Goal: Task Accomplishment & Management: Manage account settings

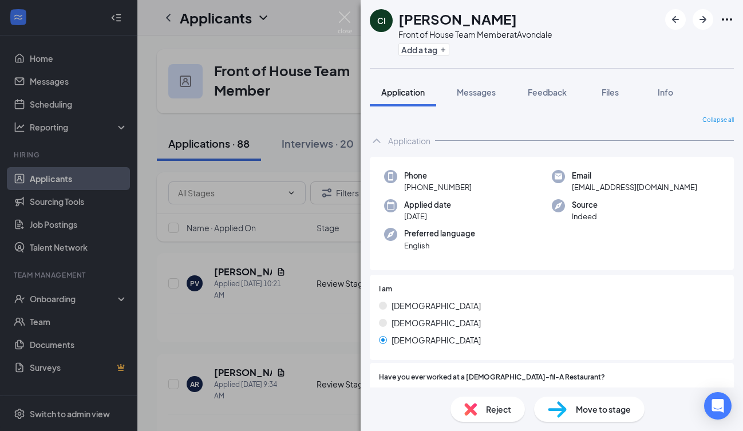
click at [597, 405] on span "Move to stage" at bounding box center [603, 409] width 55 height 13
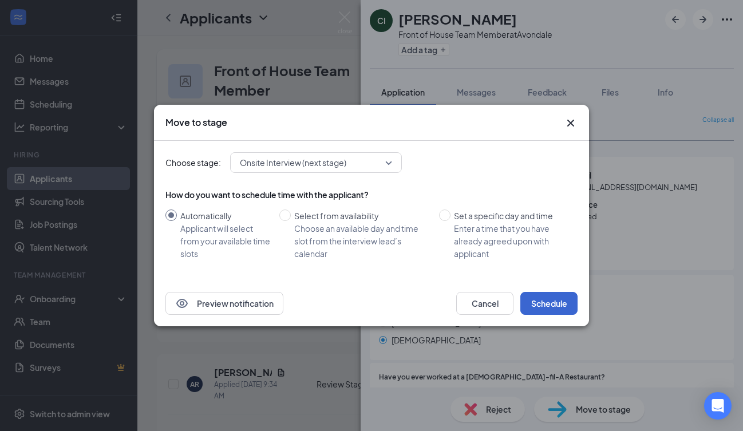
click at [543, 303] on button "Schedule" at bounding box center [548, 303] width 57 height 23
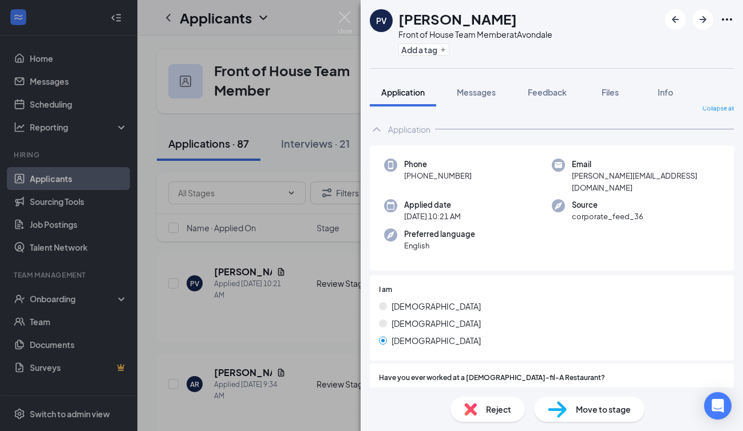
scroll to position [13, 0]
click at [346, 17] on img at bounding box center [345, 22] width 14 height 22
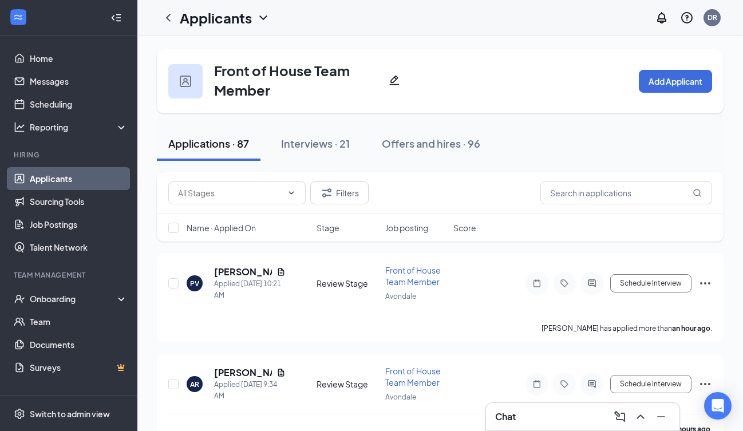
click at [259, 228] on div "Name · Applied On" at bounding box center [247, 227] width 123 height 11
click at [259, 228] on icon "ArrowDown" at bounding box center [264, 228] width 14 height 14
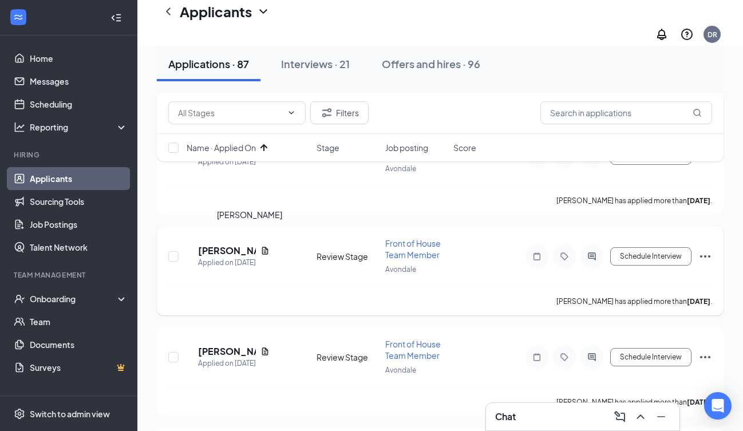
scroll to position [343, 0]
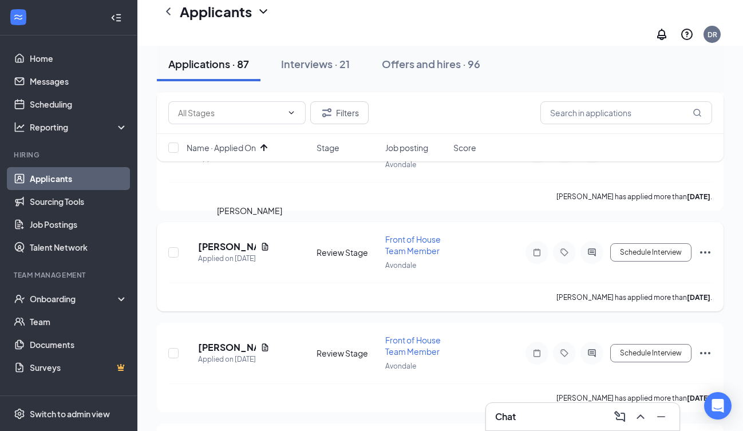
click at [249, 240] on h5 "[PERSON_NAME]" at bounding box center [227, 246] width 58 height 13
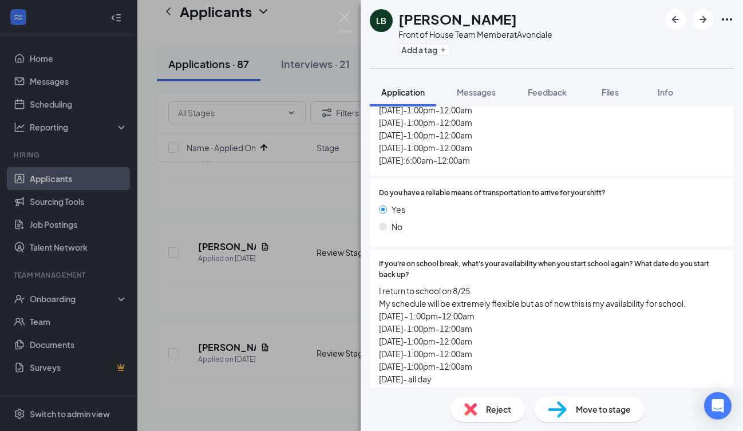
scroll to position [1424, 0]
click at [574, 407] on div "Move to stage" at bounding box center [589, 408] width 110 height 25
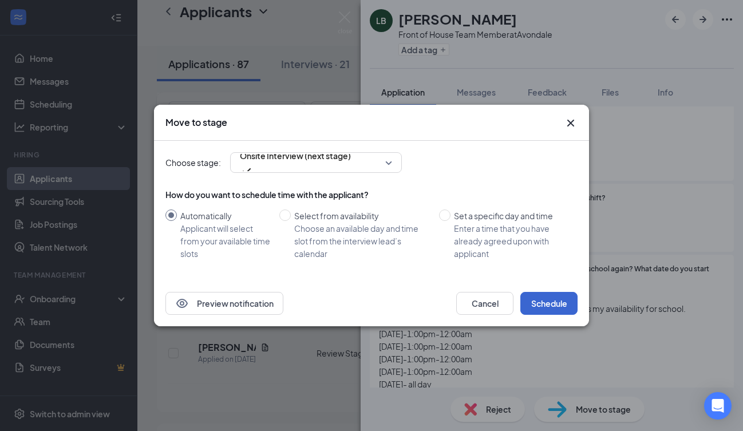
click at [543, 297] on button "Schedule" at bounding box center [548, 303] width 57 height 23
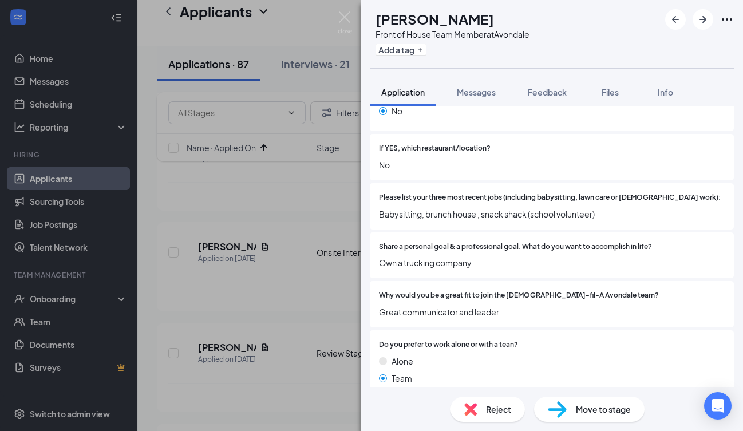
scroll to position [350, 0]
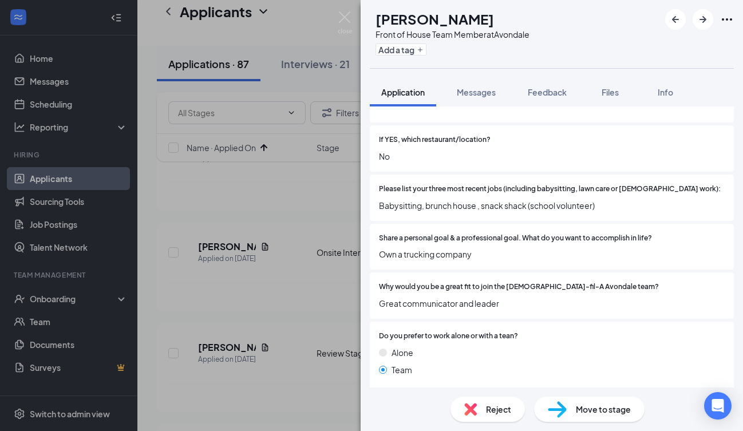
click at [486, 414] on span "Reject" at bounding box center [498, 409] width 25 height 13
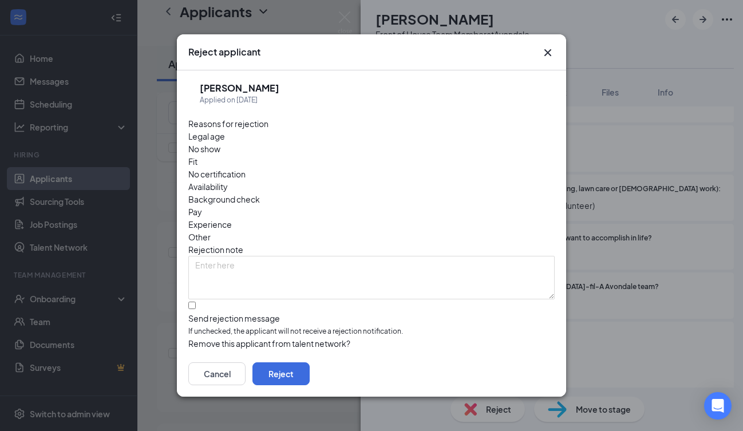
click at [196, 312] on div at bounding box center [371, 312] width 366 height 0
click at [196, 301] on input "Send rejection message If unchecked, the applicant will not receive a rejection…" at bounding box center [191, 304] width 7 height 7
checkbox input "true"
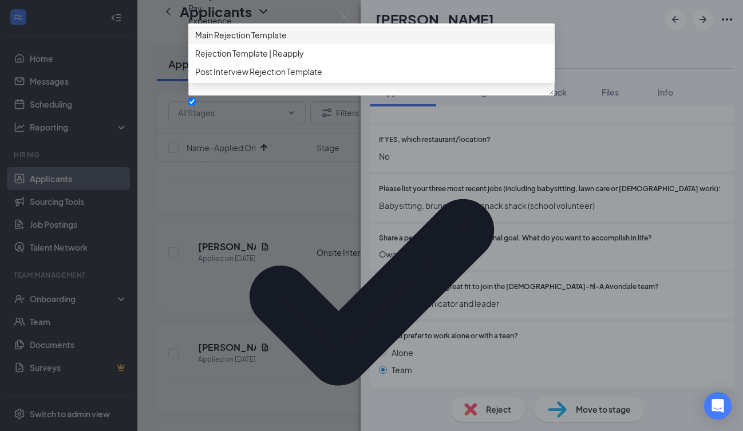
click at [281, 41] on span "Main Rejection Template" at bounding box center [241, 35] width 92 height 13
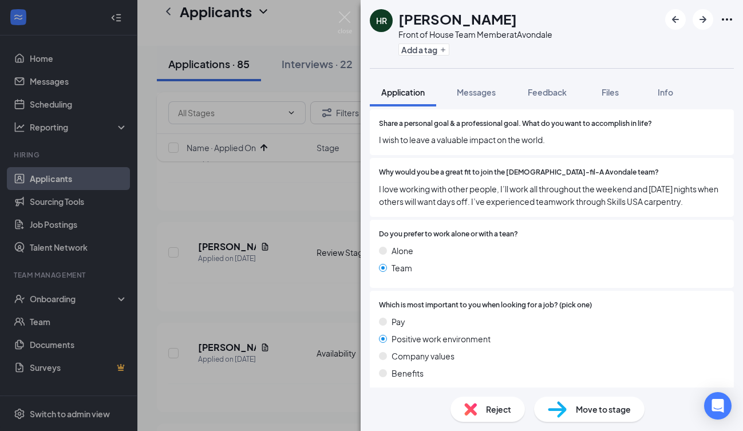
scroll to position [360, 0]
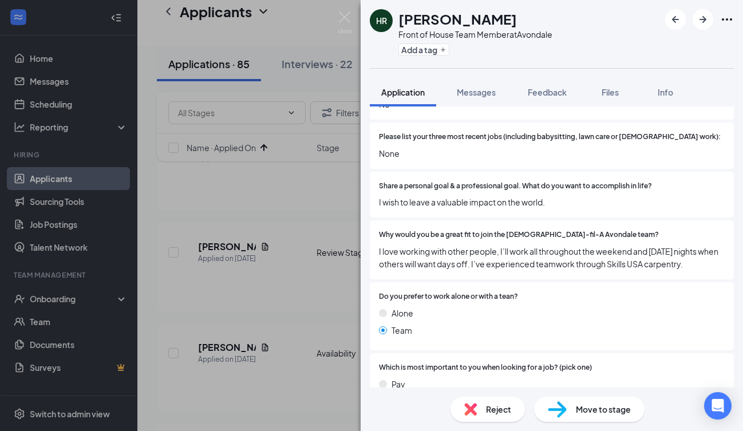
click at [475, 410] on img at bounding box center [470, 409] width 13 height 13
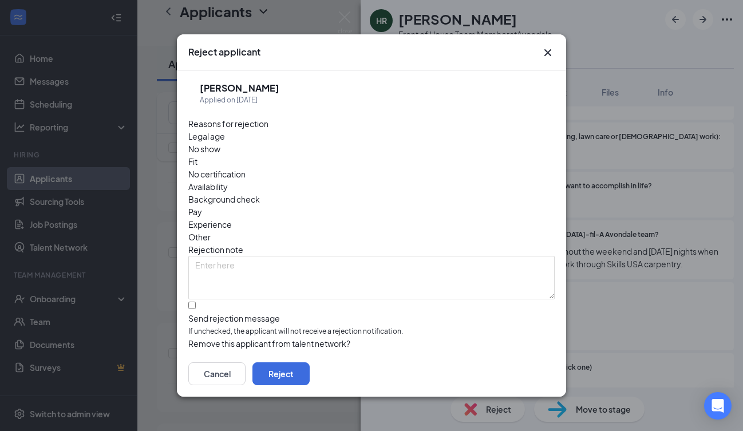
click at [193, 301] on input "Send rejection message If unchecked, the applicant will not receive a rejection…" at bounding box center [191, 304] width 7 height 7
checkbox input "true"
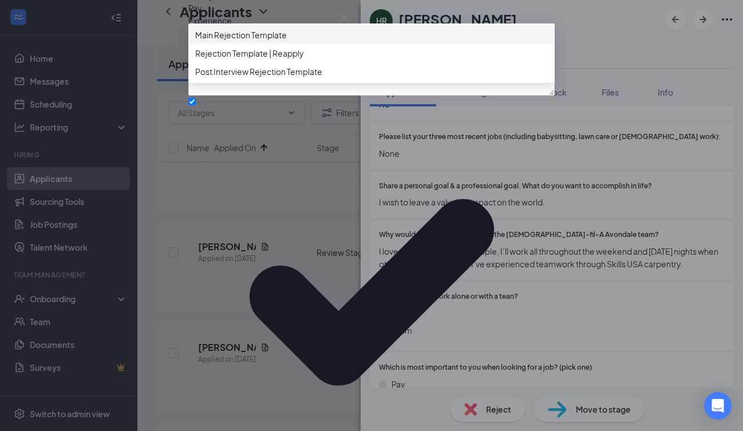
click at [272, 41] on span "Main Rejection Template" at bounding box center [241, 35] width 92 height 13
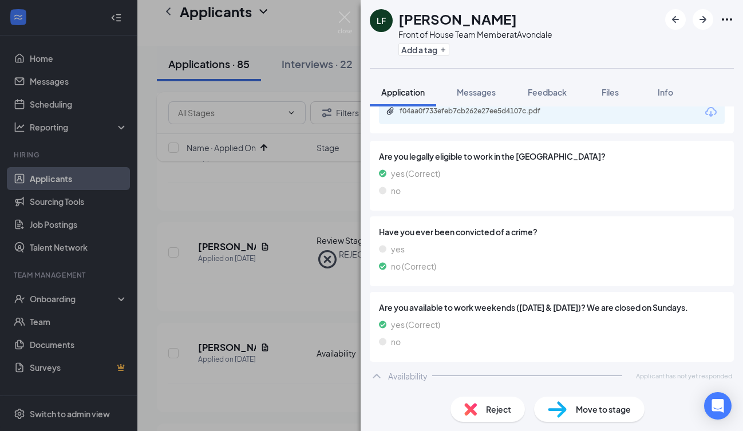
scroll to position [886, 0]
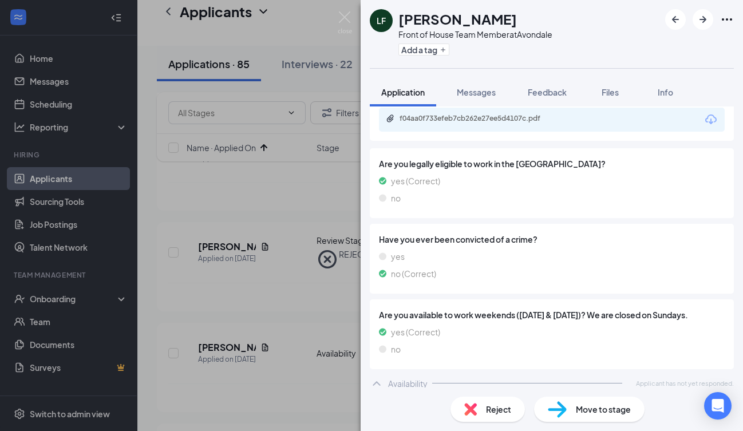
click at [488, 404] on span "Reject" at bounding box center [498, 409] width 25 height 13
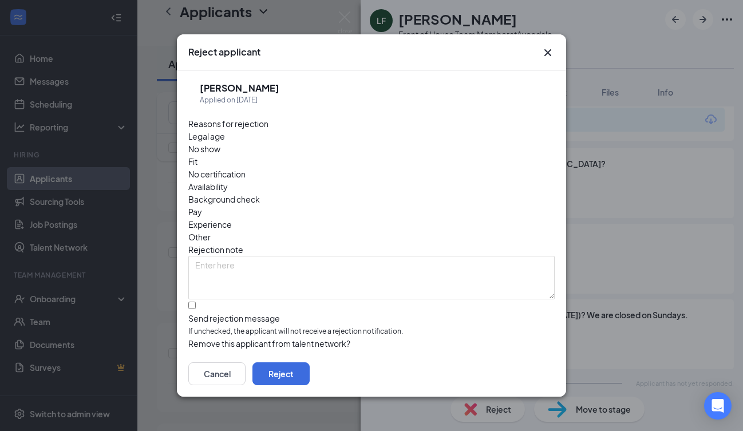
click at [199, 312] on div at bounding box center [371, 312] width 366 height 0
click at [196, 301] on input "Send rejection message If unchecked, the applicant will not receive a rejection…" at bounding box center [191, 304] width 7 height 7
checkbox input "true"
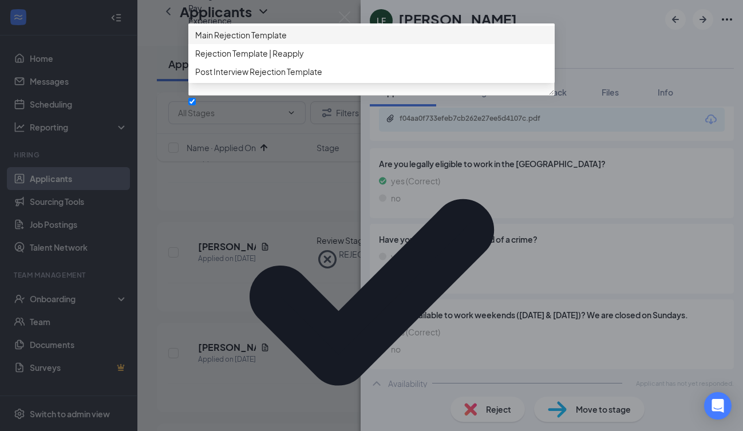
click at [268, 41] on span "Main Rejection Template" at bounding box center [241, 35] width 92 height 13
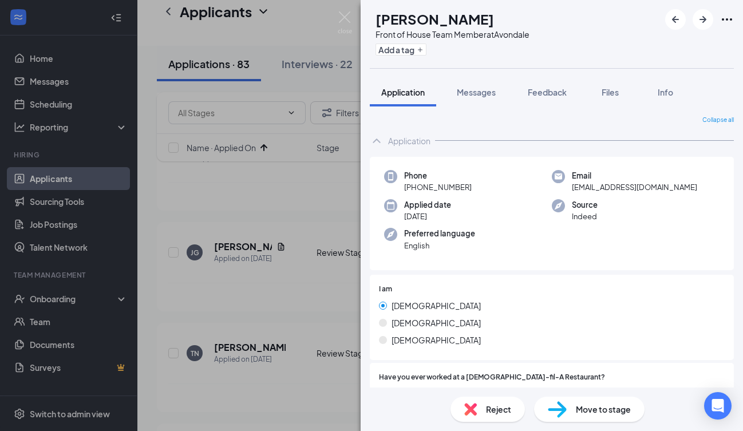
click at [483, 411] on div "Reject" at bounding box center [487, 408] width 74 height 25
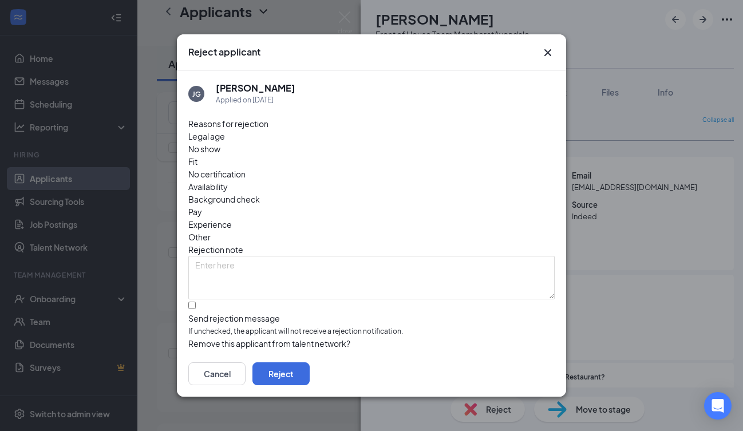
click at [196, 312] on div at bounding box center [371, 312] width 366 height 0
click at [196, 301] on input "Send rejection message If unchecked, the applicant will not receive a rejection…" at bounding box center [191, 304] width 7 height 7
checkbox input "true"
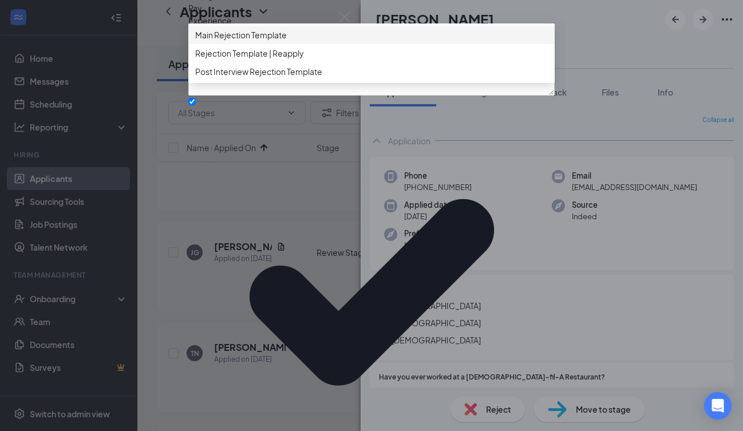
click at [276, 41] on span "Main Rejection Template" at bounding box center [241, 35] width 92 height 13
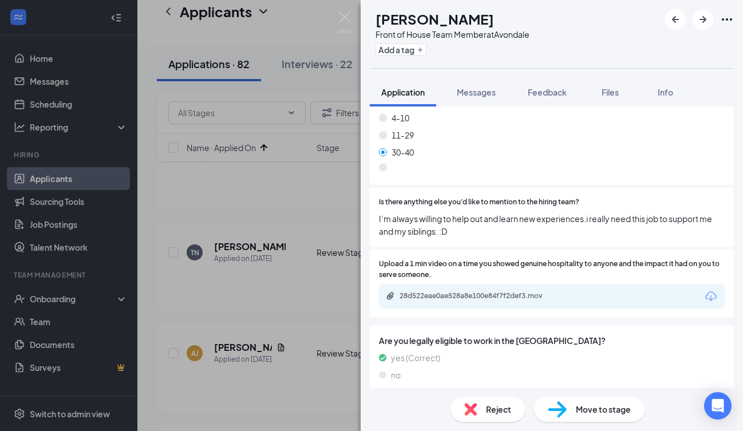
scroll to position [816, 0]
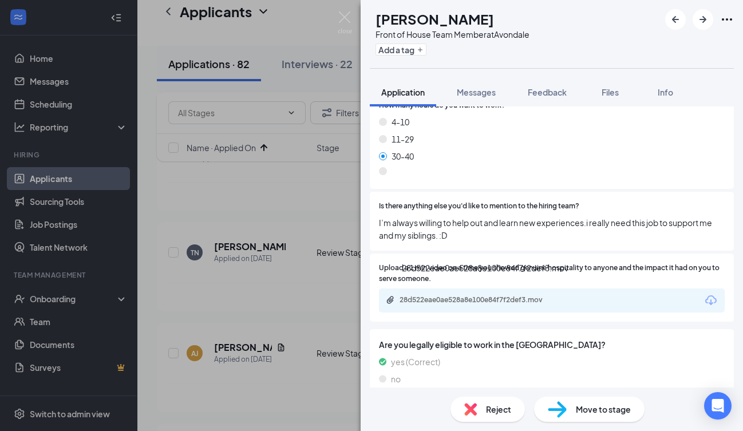
click at [520, 295] on div "28d522eae0ae528a8e100e84f7f2def3.mov" at bounding box center [479, 299] width 160 height 9
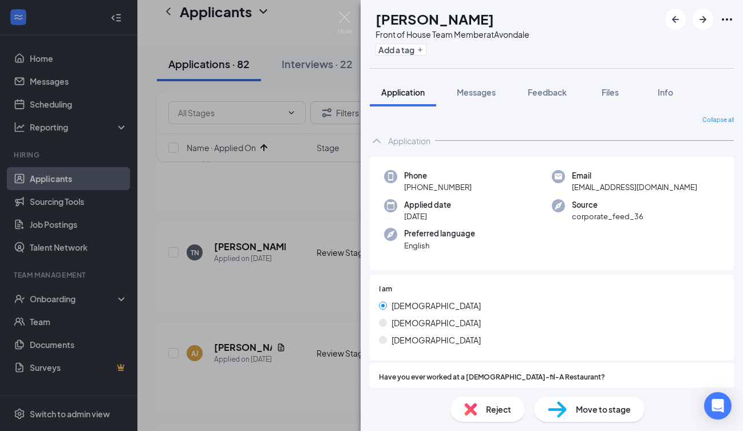
scroll to position [0, 0]
click at [495, 404] on span "Reject" at bounding box center [498, 409] width 25 height 13
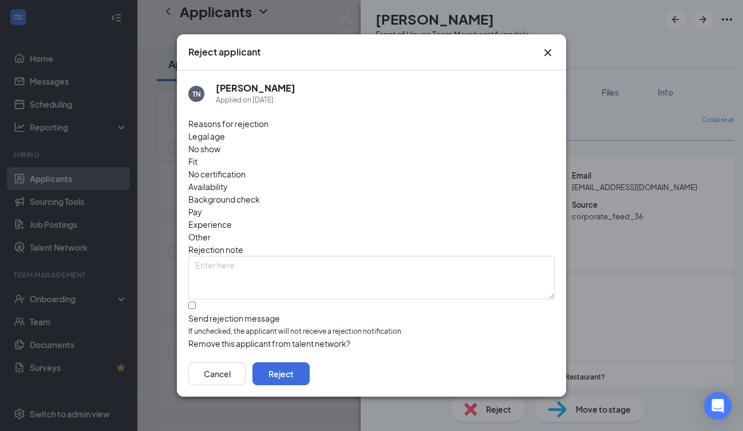
click at [196, 312] on div at bounding box center [371, 312] width 366 height 0
click at [196, 301] on input "Send rejection message If unchecked, the applicant will not receive a rejection…" at bounding box center [191, 304] width 7 height 7
checkbox input "true"
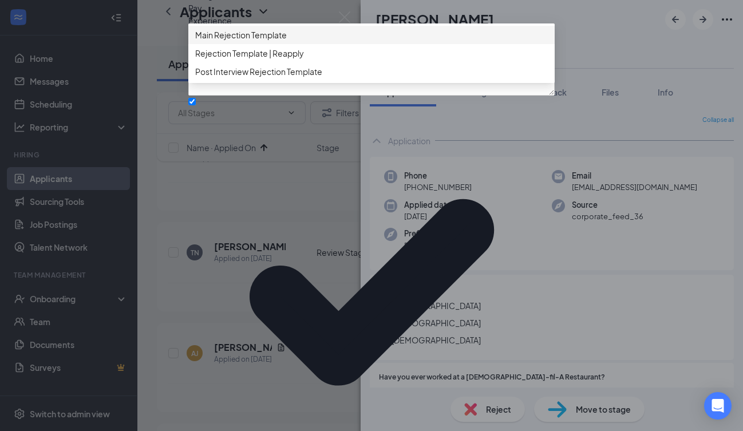
click at [260, 41] on span "Main Rejection Template" at bounding box center [241, 35] width 92 height 13
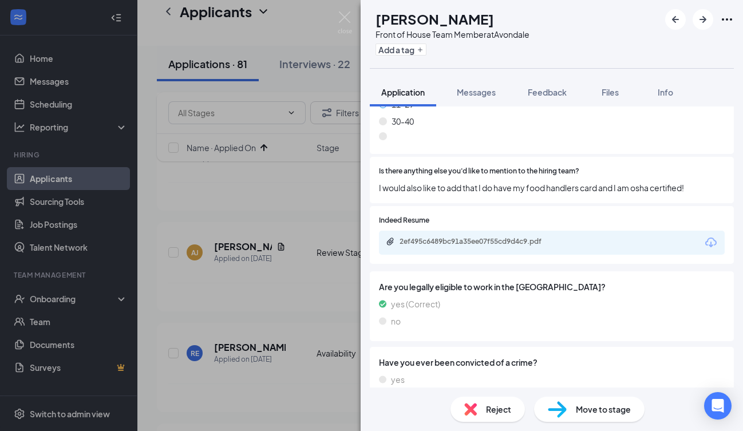
scroll to position [770, 0]
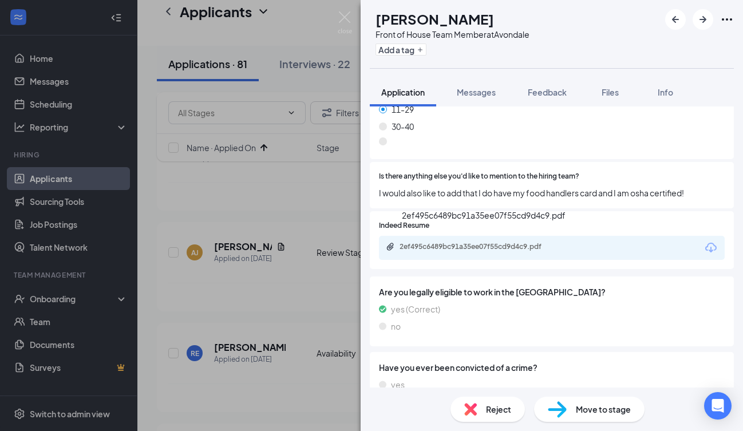
click at [490, 242] on div "2ef495c6489bc91a35ee07f55cd9d4c9.pdf" at bounding box center [479, 246] width 160 height 9
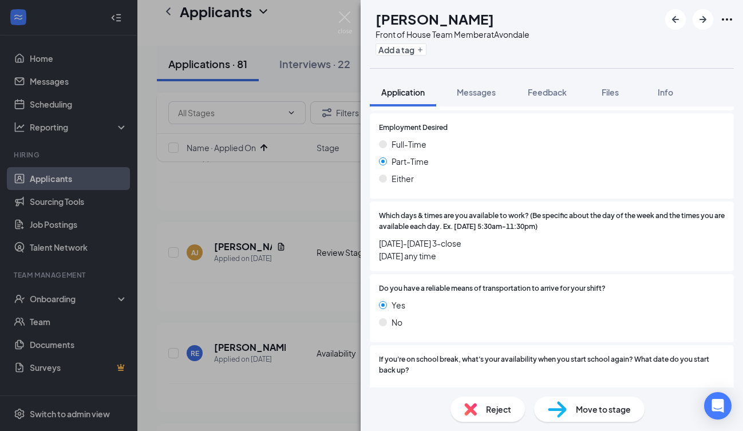
scroll to position [1223, 0]
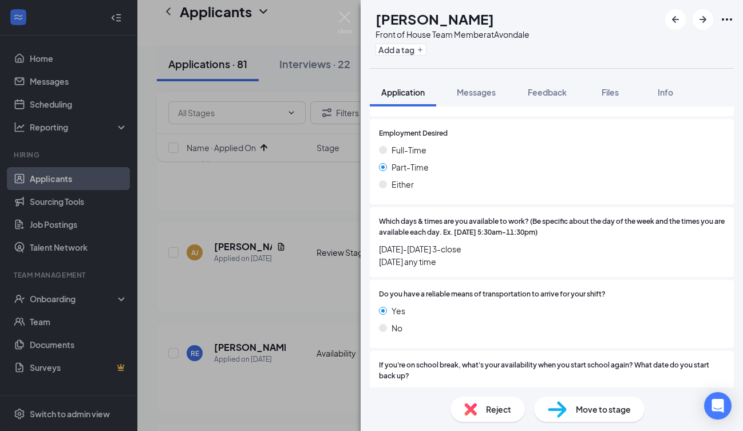
click at [494, 412] on span "Reject" at bounding box center [498, 409] width 25 height 13
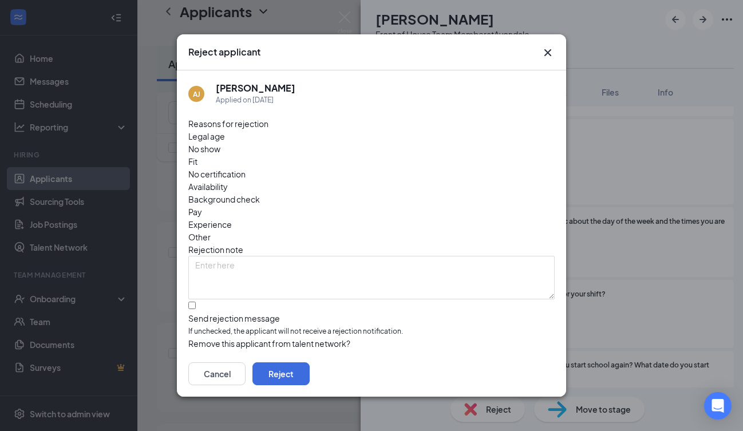
click at [198, 312] on div at bounding box center [371, 312] width 366 height 0
click at [196, 301] on input "Send rejection message If unchecked, the applicant will not receive a rejection…" at bounding box center [191, 304] width 7 height 7
checkbox input "true"
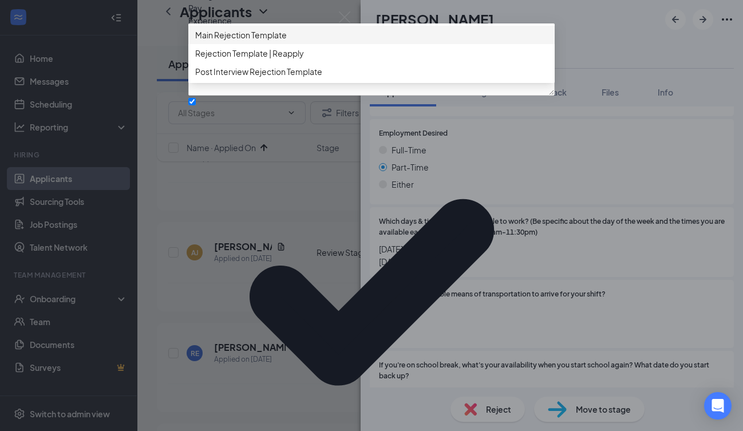
click at [267, 41] on span "Main Rejection Template" at bounding box center [241, 35] width 92 height 13
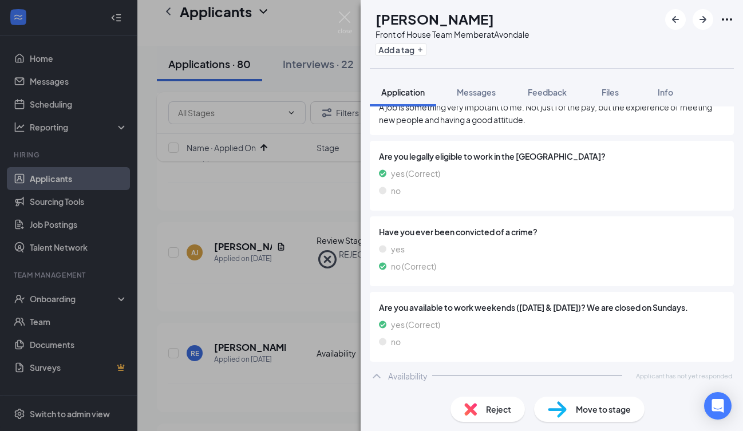
scroll to position [849, 0]
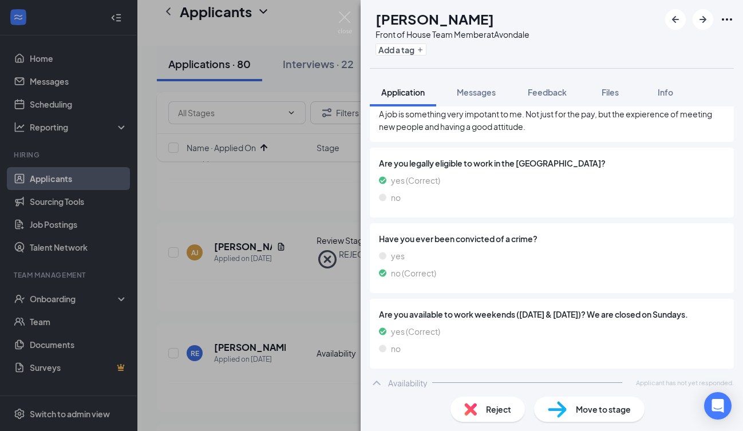
click at [492, 412] on span "Reject" at bounding box center [498, 409] width 25 height 13
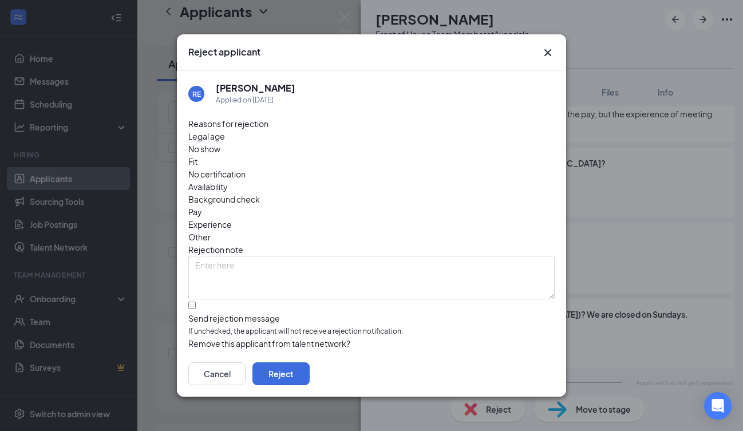
click at [194, 312] on div at bounding box center [371, 312] width 366 height 0
click at [194, 301] on input "Send rejection message If unchecked, the applicant will not receive a rejection…" at bounding box center [191, 304] width 7 height 7
checkbox input "true"
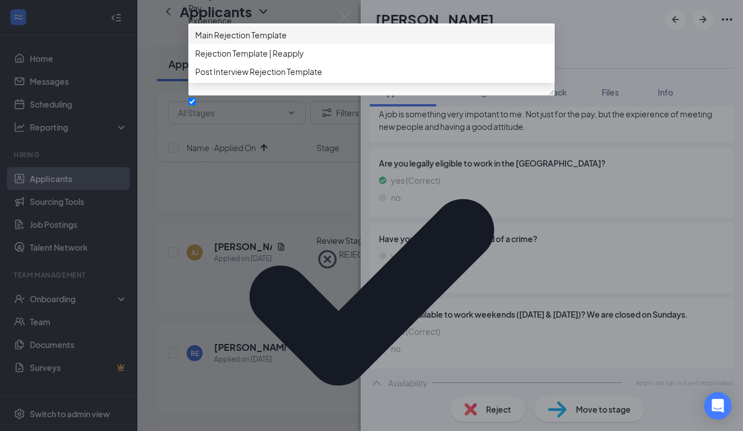
click at [267, 41] on span "Main Rejection Template" at bounding box center [241, 35] width 92 height 13
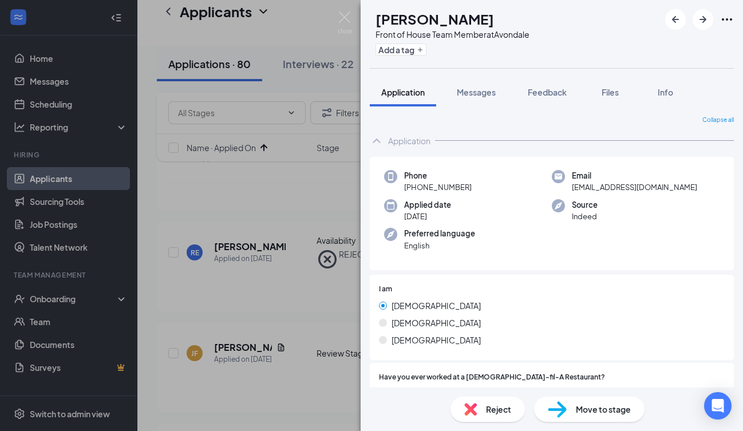
click at [475, 415] on img at bounding box center [470, 409] width 13 height 13
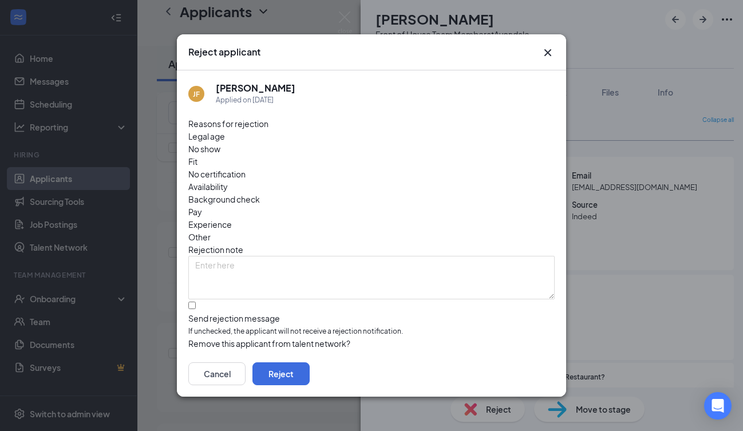
click at [196, 312] on div at bounding box center [371, 312] width 366 height 0
click at [196, 301] on input "Send rejection message If unchecked, the applicant will not receive a rejection…" at bounding box center [191, 304] width 7 height 7
checkbox input "true"
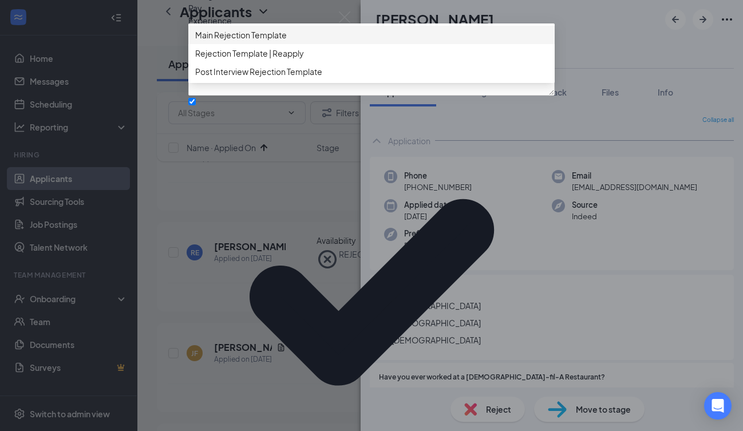
click at [256, 41] on span "Main Rejection Template" at bounding box center [241, 35] width 92 height 13
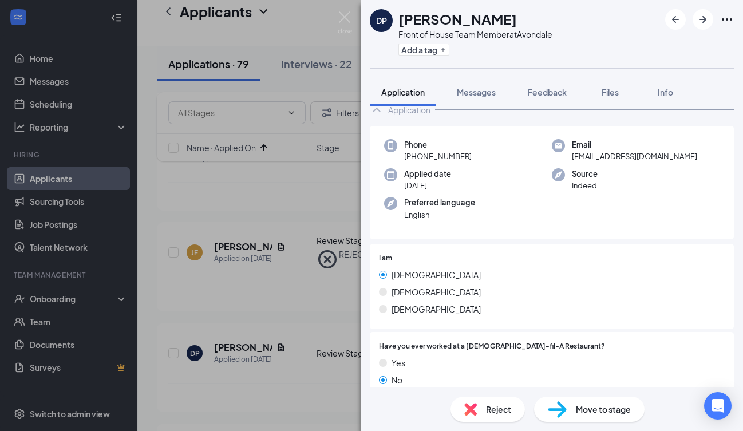
scroll to position [25, 0]
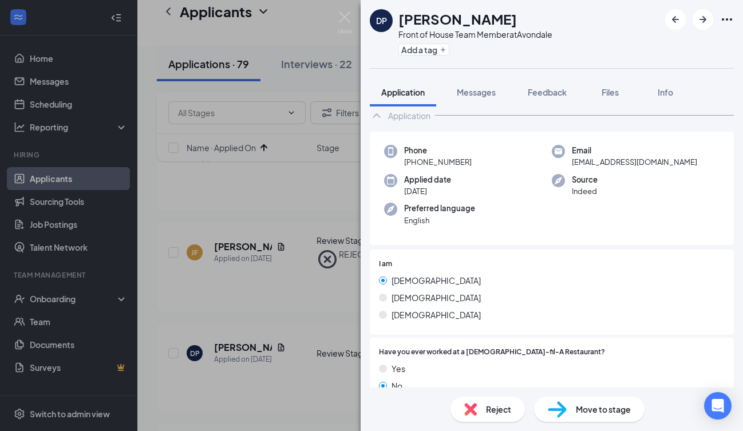
click at [487, 412] on span "Reject" at bounding box center [498, 409] width 25 height 13
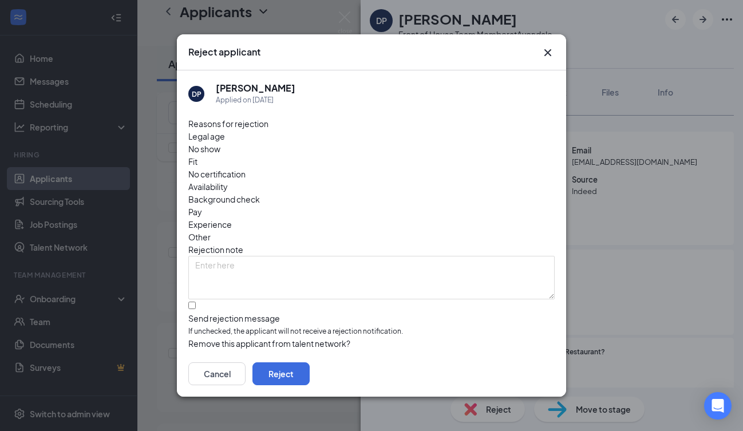
click at [192, 312] on div at bounding box center [371, 312] width 366 height 0
click at [192, 301] on input "Send rejection message If unchecked, the applicant will not receive a rejection…" at bounding box center [191, 304] width 7 height 7
checkbox input "true"
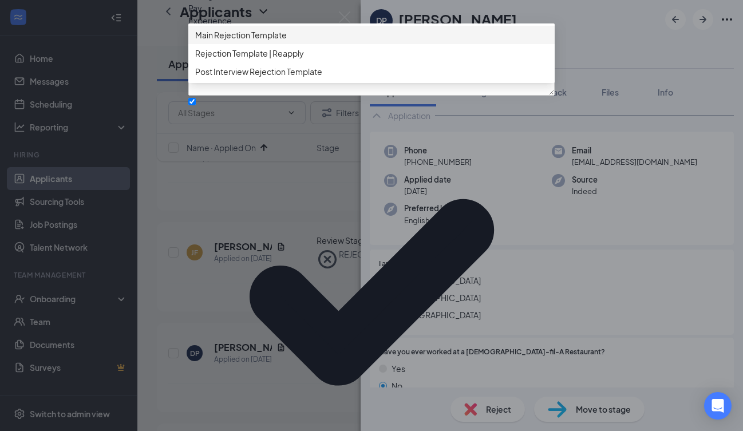
click at [243, 41] on span "Main Rejection Template" at bounding box center [241, 35] width 92 height 13
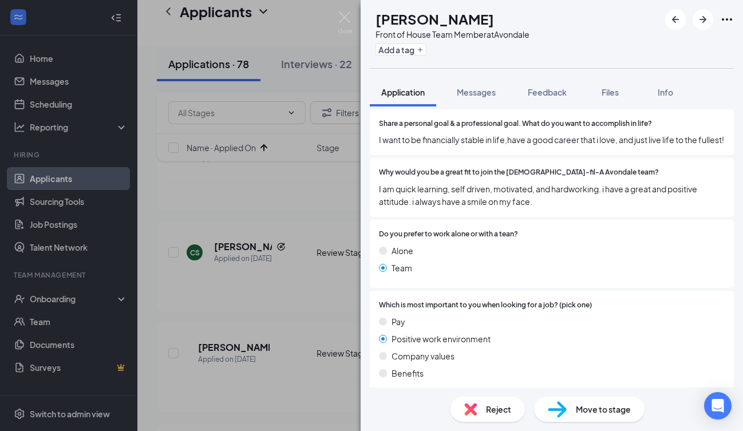
scroll to position [465, 0]
click at [588, 409] on span "Move to stage" at bounding box center [603, 409] width 55 height 13
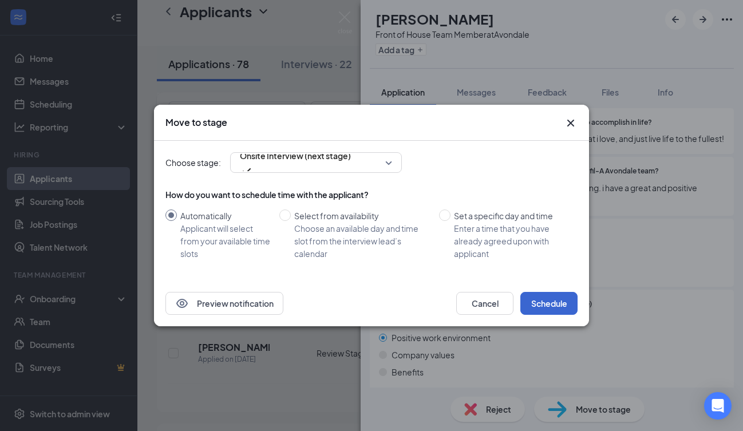
click at [550, 305] on button "Schedule" at bounding box center [548, 303] width 57 height 23
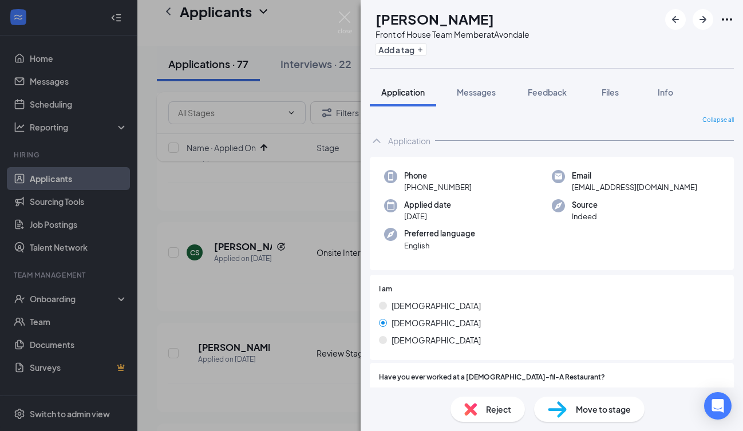
click at [490, 409] on span "Reject" at bounding box center [498, 409] width 25 height 13
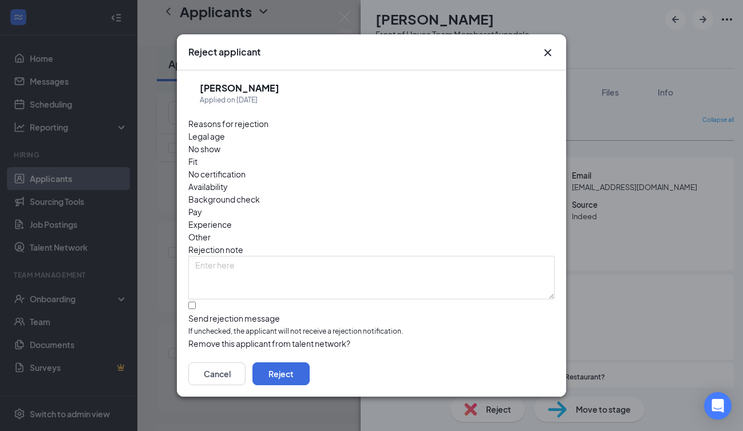
click at [196, 312] on div at bounding box center [371, 312] width 366 height 0
click at [196, 301] on input "Send rejection message If unchecked, the applicant will not receive a rejection…" at bounding box center [191, 304] width 7 height 7
checkbox input "true"
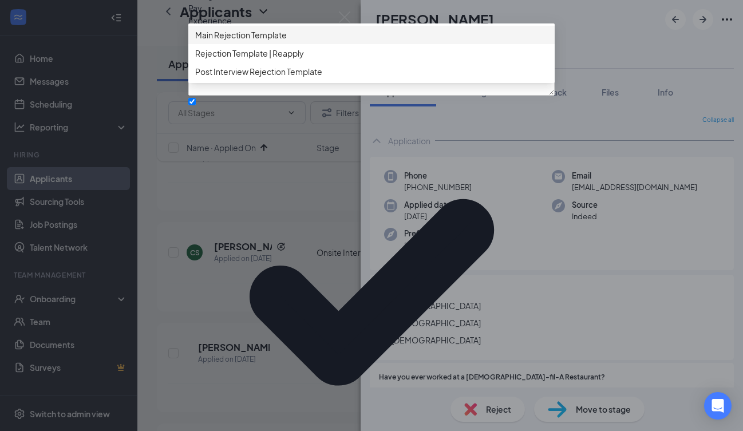
click at [279, 41] on span "Main Rejection Template" at bounding box center [241, 35] width 92 height 13
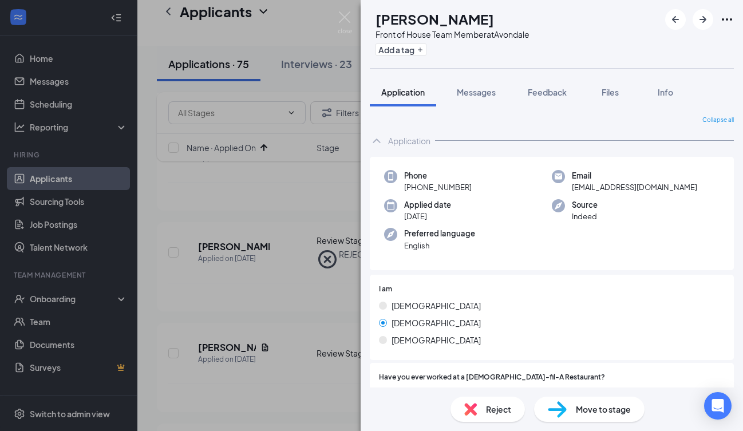
click at [486, 410] on span "Reject" at bounding box center [498, 409] width 25 height 13
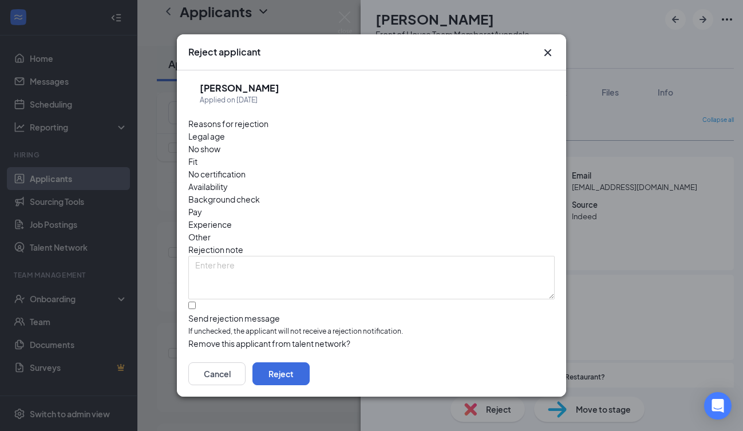
click at [192, 312] on div at bounding box center [371, 312] width 366 height 0
click at [192, 301] on input "Send rejection message If unchecked, the applicant will not receive a rejection…" at bounding box center [191, 304] width 7 height 7
checkbox input "true"
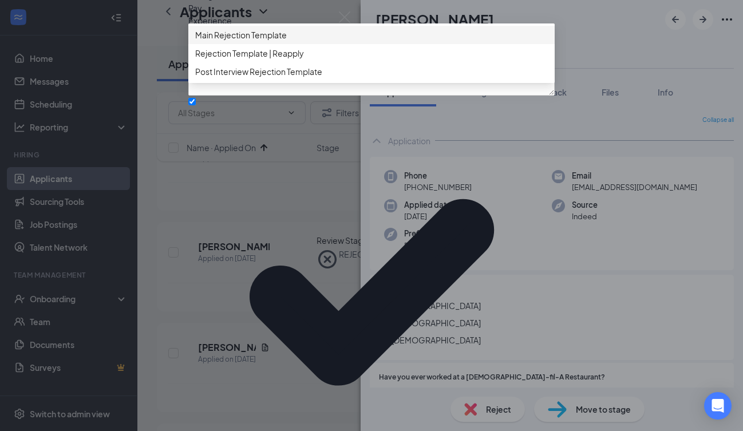
click at [267, 41] on span "Main Rejection Template" at bounding box center [241, 35] width 92 height 13
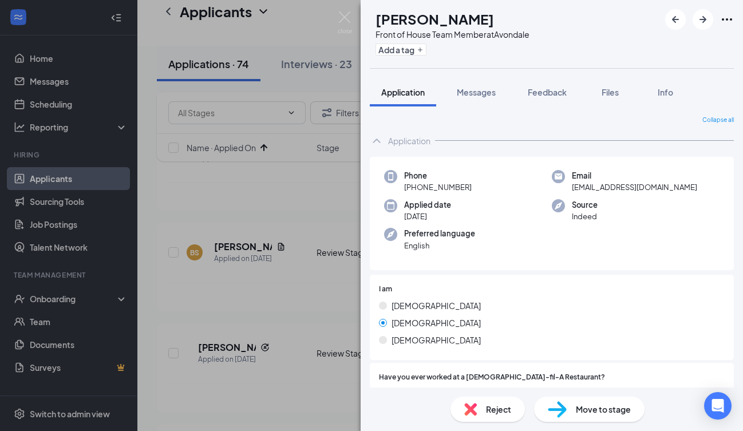
click at [491, 410] on span "Reject" at bounding box center [498, 409] width 25 height 13
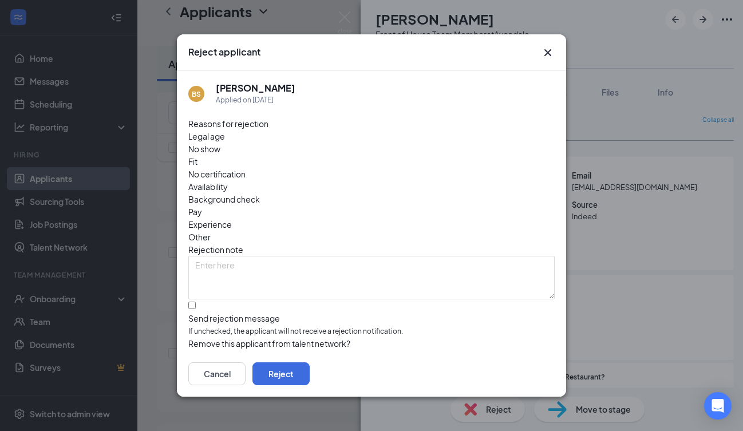
click at [193, 301] on input "Send rejection message If unchecked, the applicant will not receive a rejection…" at bounding box center [191, 304] width 7 height 7
checkbox input "true"
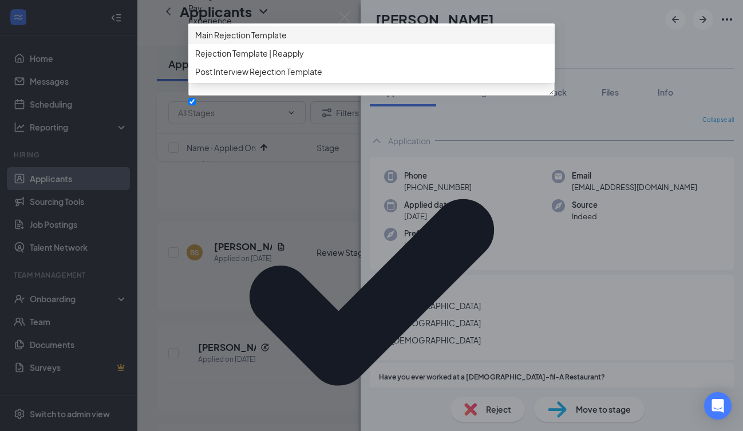
click at [267, 41] on span "Main Rejection Template" at bounding box center [241, 35] width 92 height 13
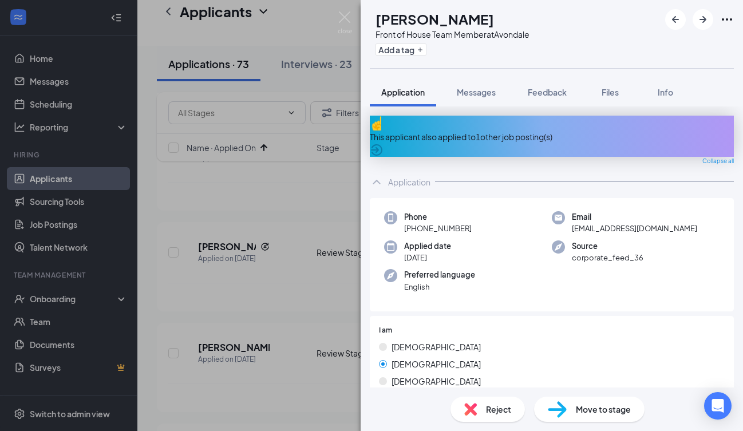
click at [498, 410] on span "Reject" at bounding box center [498, 409] width 25 height 13
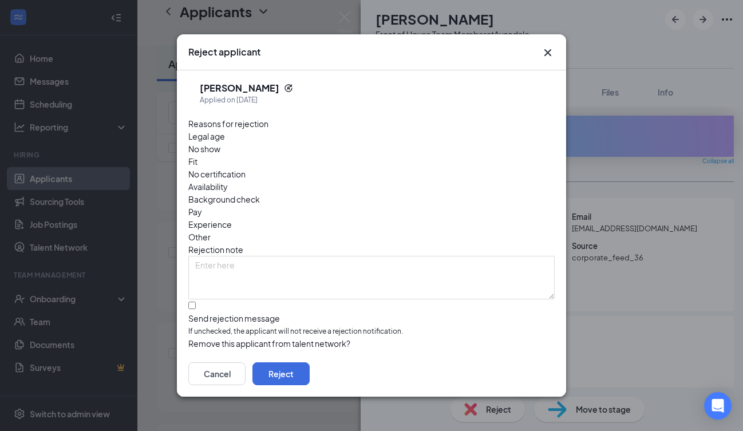
click at [194, 312] on div at bounding box center [371, 312] width 366 height 0
click at [194, 301] on input "Send rejection message If unchecked, the applicant will not receive a rejection…" at bounding box center [191, 304] width 7 height 7
checkbox input "true"
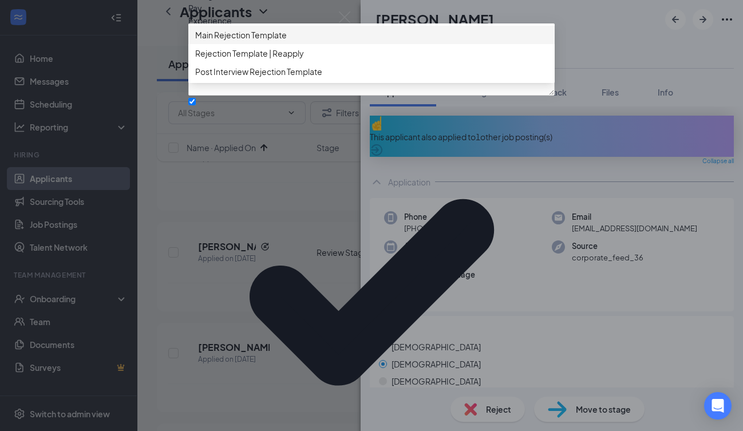
click at [267, 41] on span "Main Rejection Template" at bounding box center [241, 35] width 92 height 13
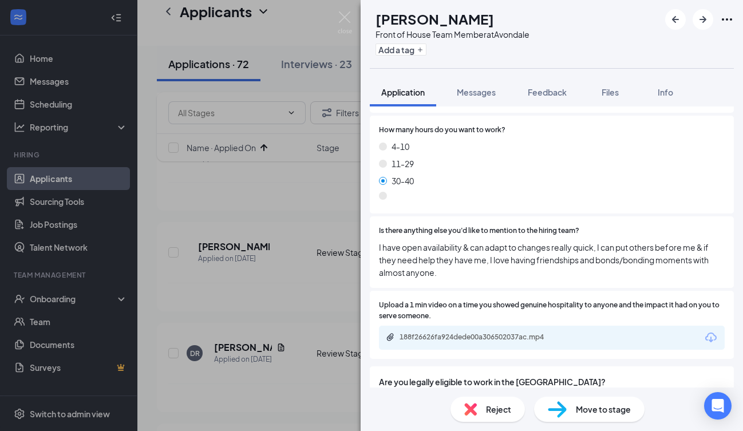
scroll to position [717, 0]
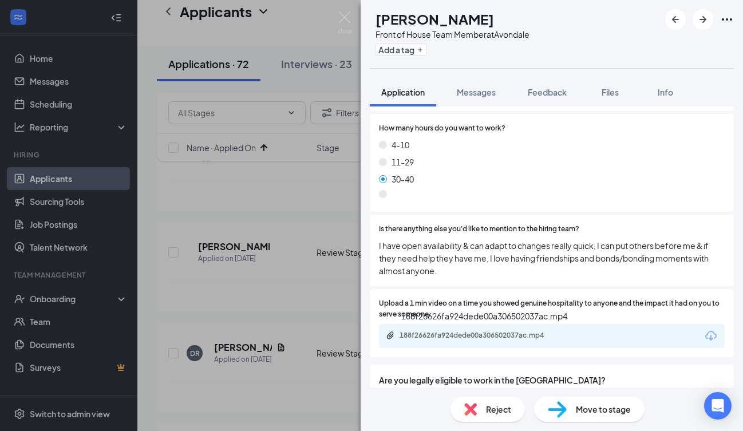
click at [479, 340] on div "188f26626fa924dede00a306502037ac.mp4" at bounding box center [479, 335] width 160 height 9
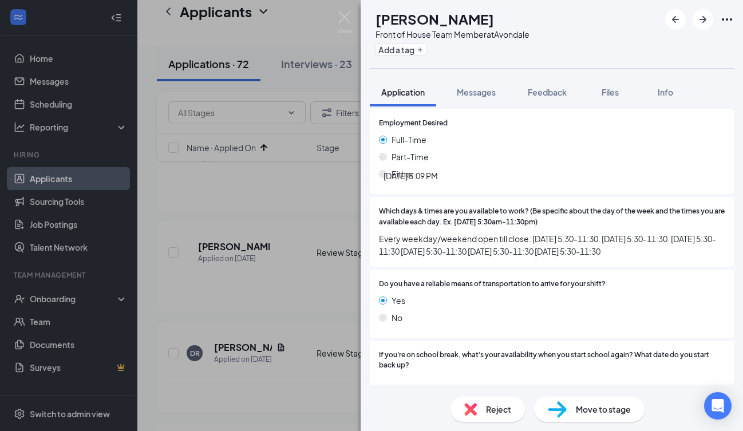
scroll to position [1271, 0]
click at [583, 404] on span "Move to stage" at bounding box center [603, 409] width 55 height 13
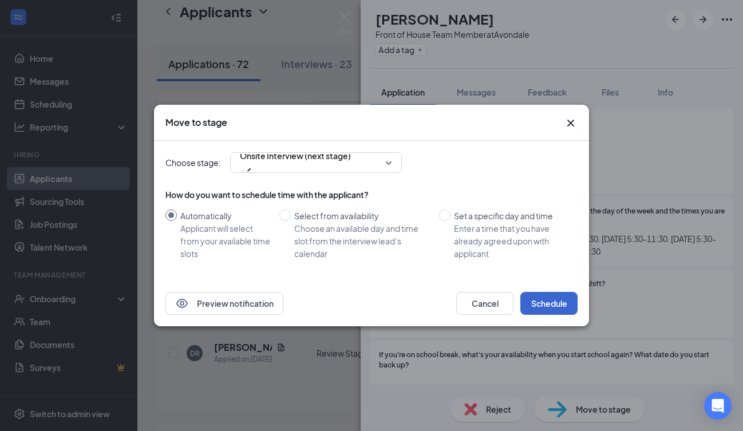
click at [545, 307] on button "Schedule" at bounding box center [548, 303] width 57 height 23
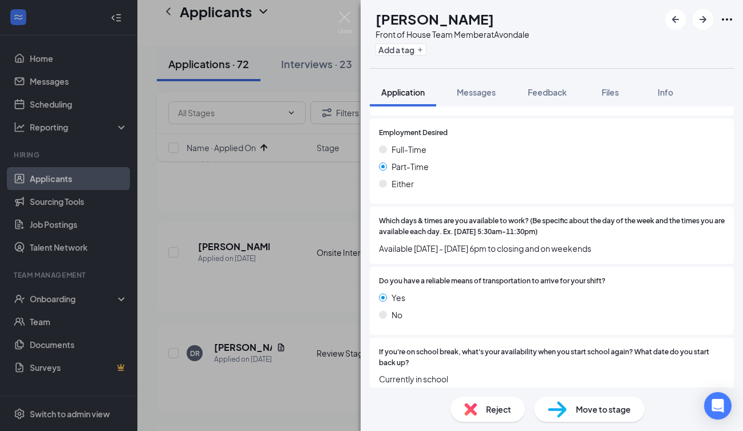
scroll to position [1197, 0]
click at [477, 413] on div "Reject" at bounding box center [487, 408] width 74 height 25
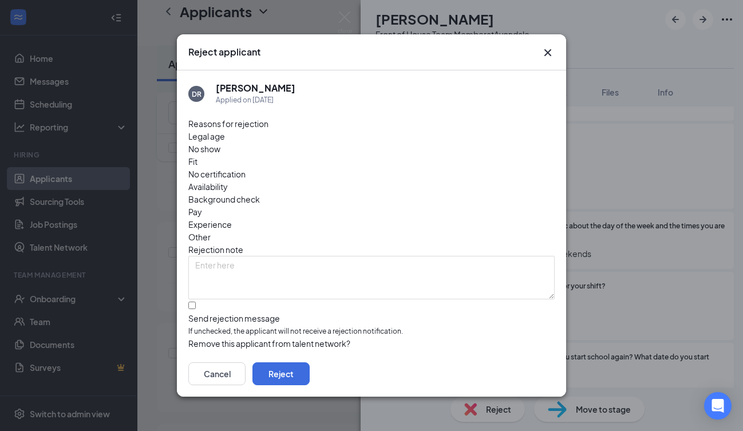
click at [193, 312] on div at bounding box center [371, 312] width 366 height 0
click at [193, 301] on input "Send rejection message If unchecked, the applicant will not receive a rejection…" at bounding box center [191, 304] width 7 height 7
checkbox input "true"
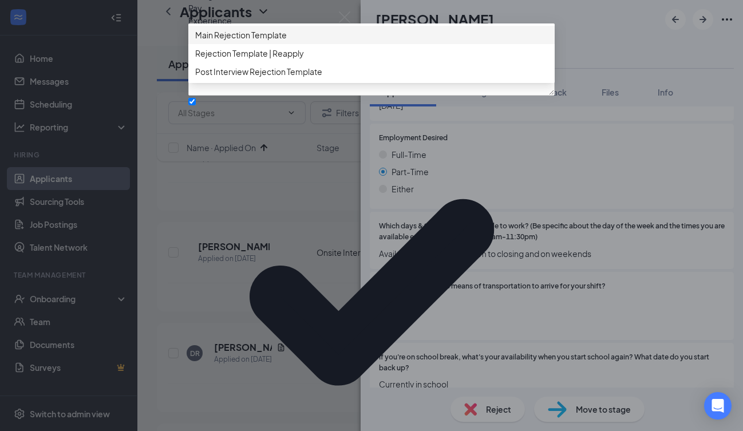
click at [252, 44] on div "Main Rejection Template" at bounding box center [371, 35] width 366 height 18
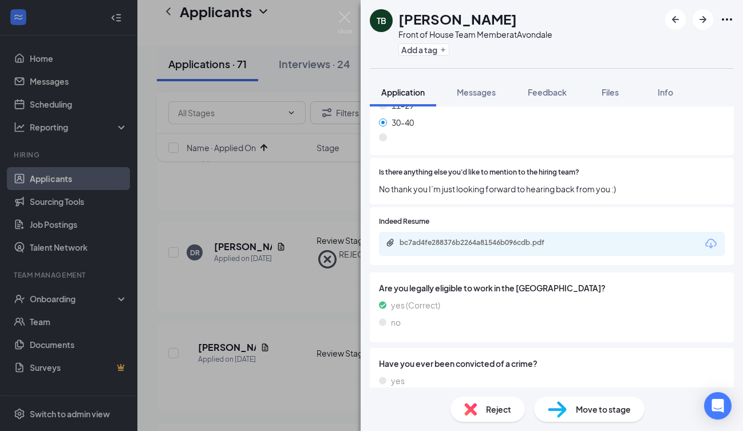
scroll to position [811, 0]
click at [504, 239] on div "bc7ad4fe288376b2264a81546b096cdb.pdf" at bounding box center [479, 243] width 160 height 9
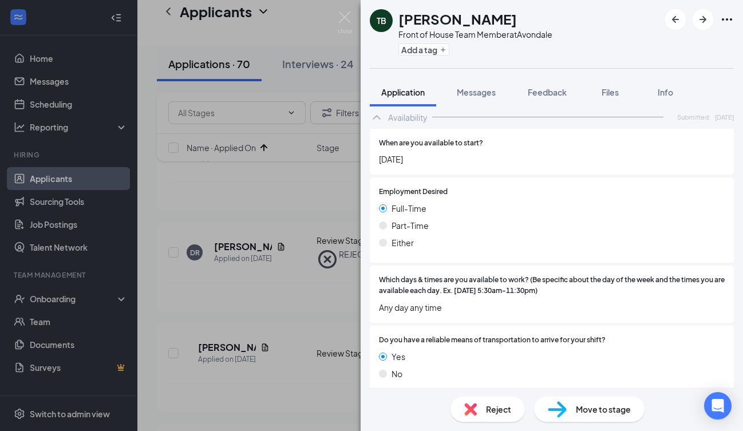
scroll to position [1170, 0]
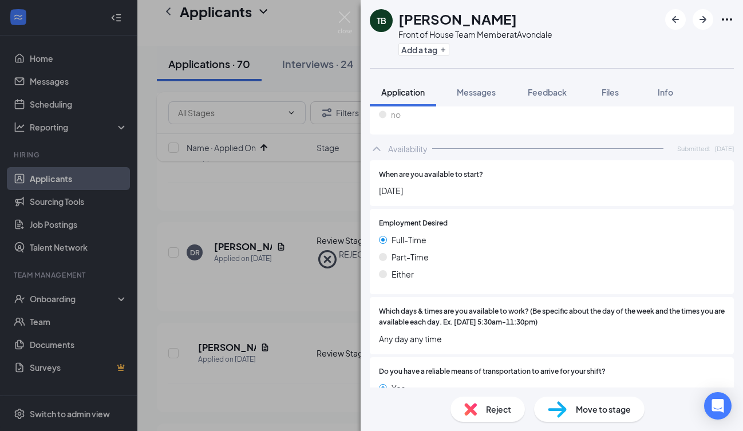
click at [495, 414] on span "Reject" at bounding box center [498, 409] width 25 height 13
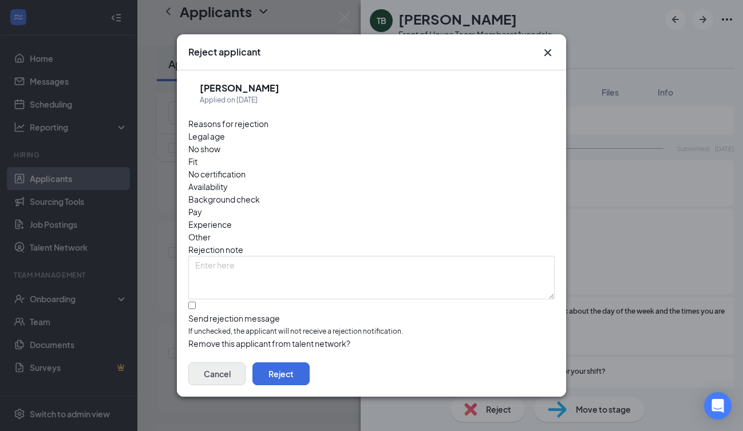
click at [245, 375] on button "Cancel" at bounding box center [216, 373] width 57 height 23
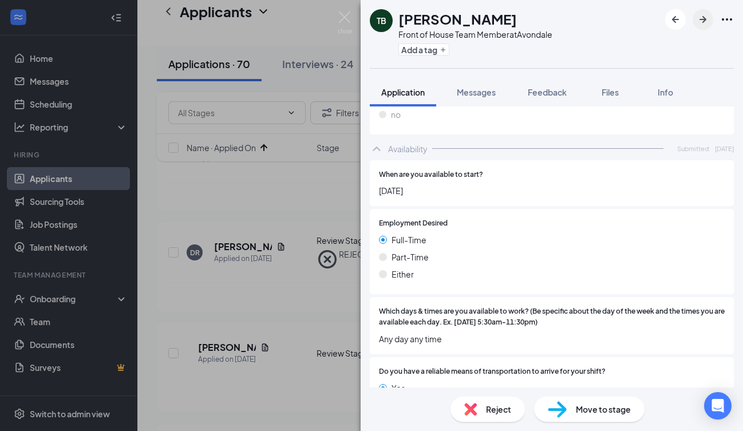
click at [704, 15] on icon "ArrowRight" at bounding box center [703, 20] width 14 height 14
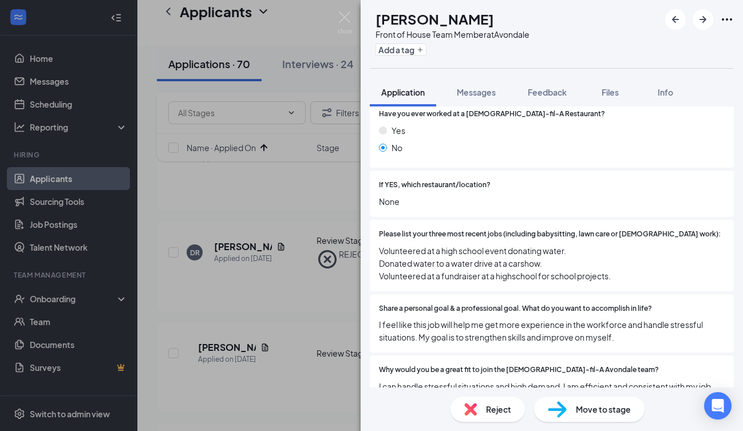
scroll to position [297, 0]
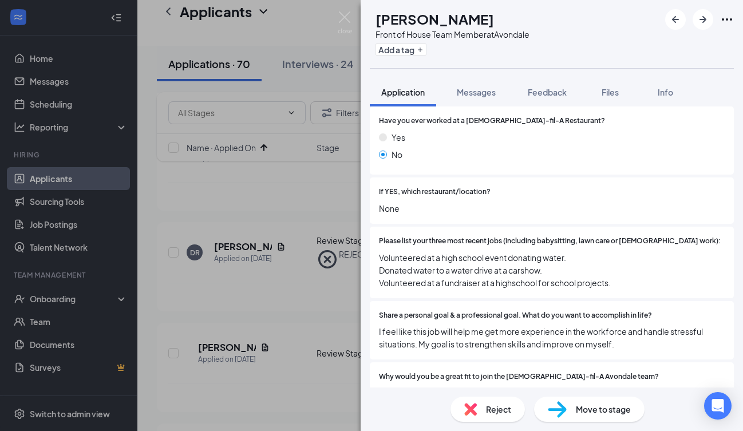
click at [469, 414] on img at bounding box center [470, 409] width 13 height 13
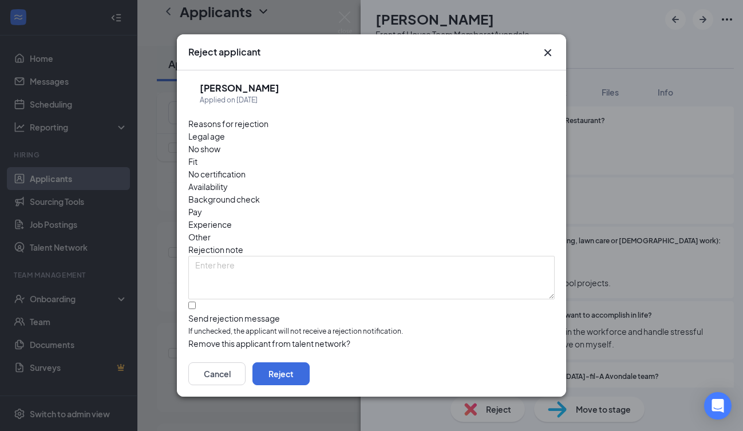
click at [192, 312] on div at bounding box center [371, 312] width 366 height 0
click at [192, 301] on input "Send rejection message If unchecked, the applicant will not receive a rejection…" at bounding box center [191, 304] width 7 height 7
checkbox input "true"
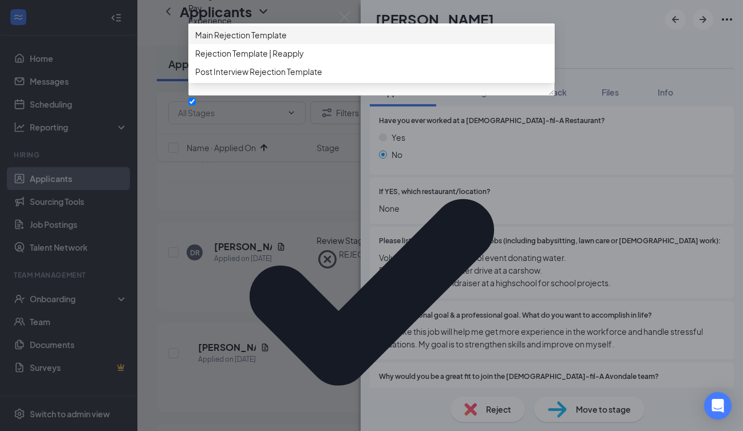
click at [298, 229] on div "Reasons for rejection Legal age No show Fit No certification Availability Backg…" at bounding box center [371, 242] width 366 height 657
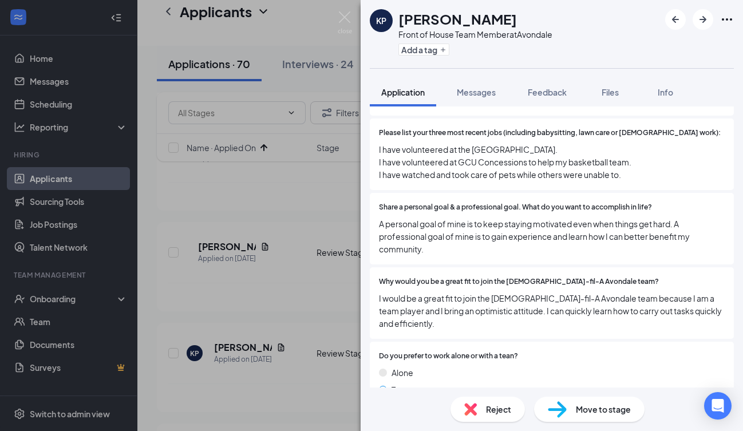
scroll to position [380, 0]
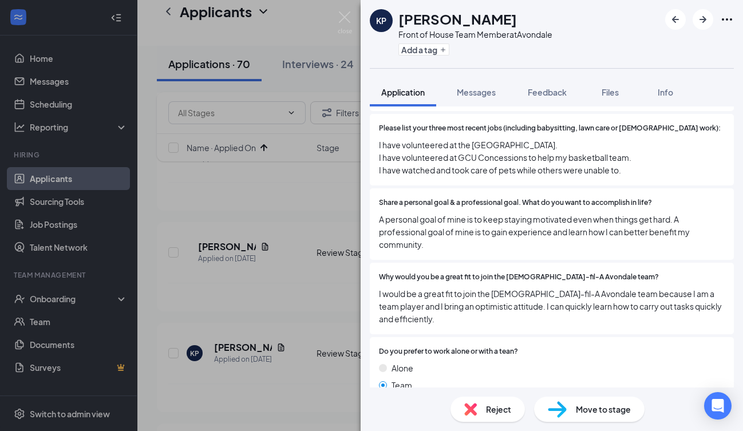
click at [585, 411] on span "Move to stage" at bounding box center [603, 409] width 55 height 13
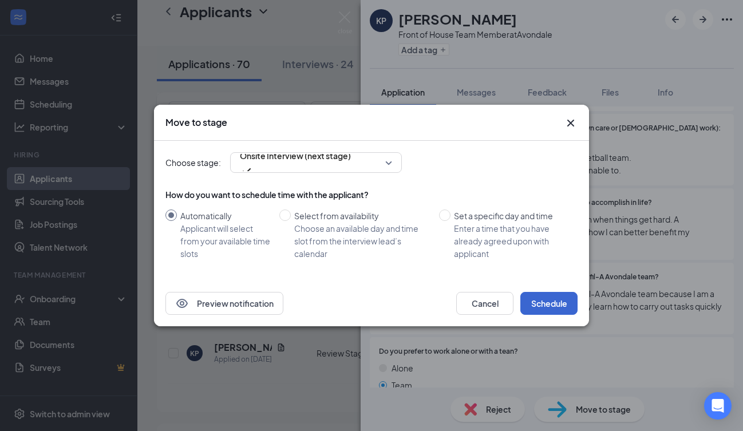
click at [545, 304] on button "Schedule" at bounding box center [548, 303] width 57 height 23
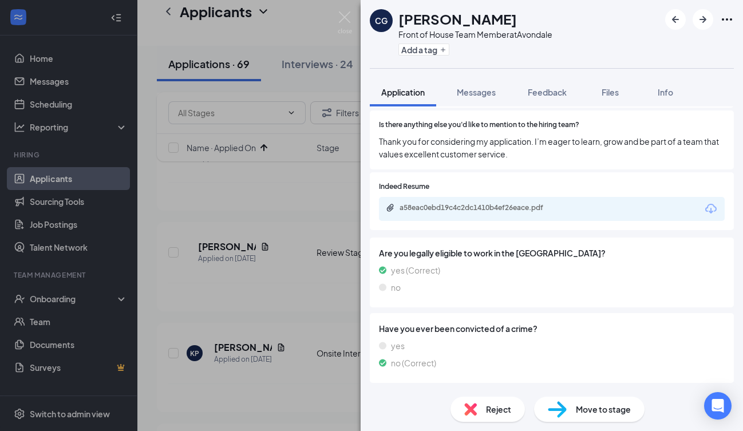
scroll to position [882, 0]
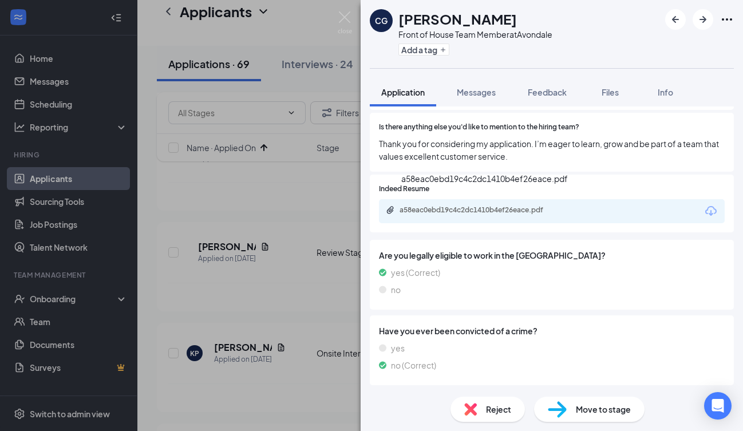
click at [540, 208] on div "a58eac0ebd19c4c2dc1410b4ef26eace.pdf" at bounding box center [478, 210] width 185 height 11
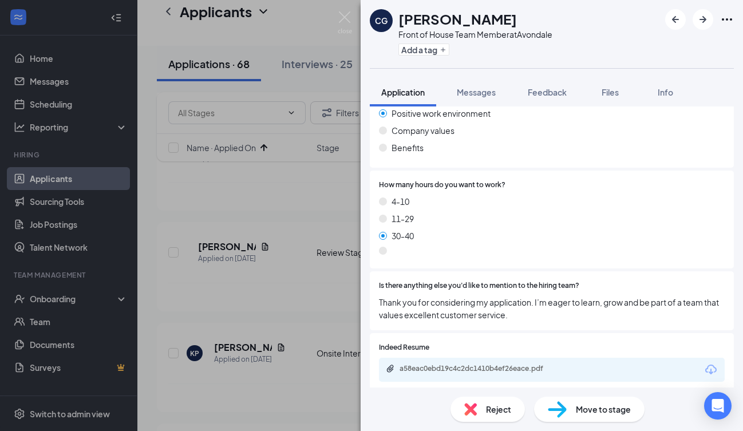
scroll to position [735, 0]
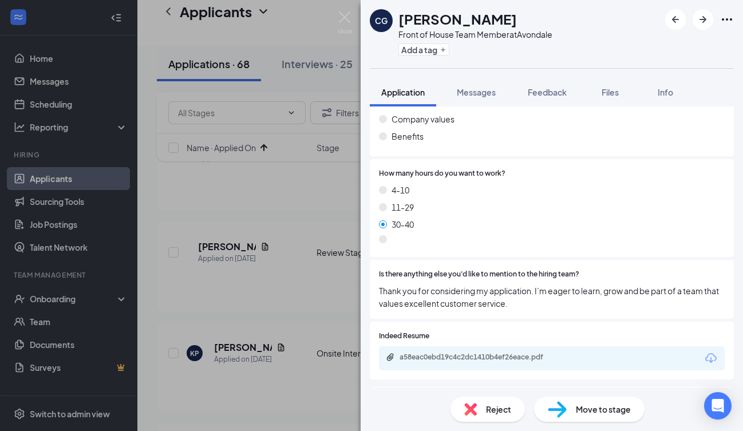
click at [582, 408] on span "Move to stage" at bounding box center [603, 409] width 55 height 13
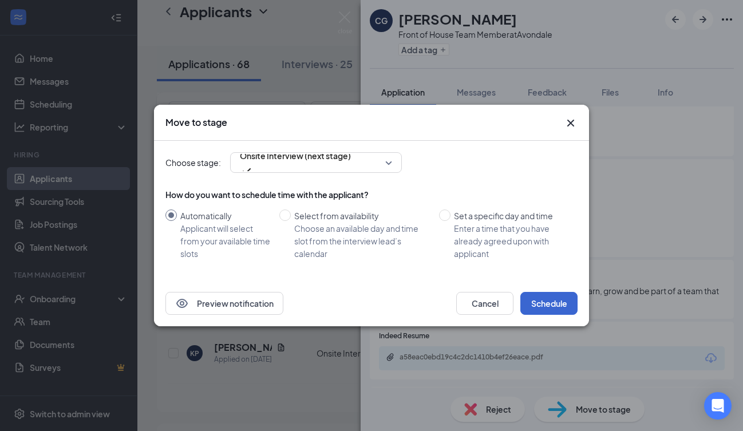
click at [541, 300] on button "Schedule" at bounding box center [548, 303] width 57 height 23
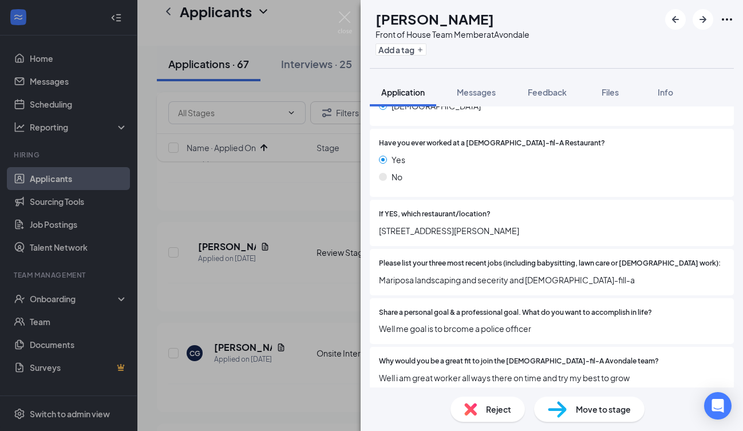
scroll to position [276, 0]
click at [481, 408] on div "Reject" at bounding box center [487, 408] width 74 height 25
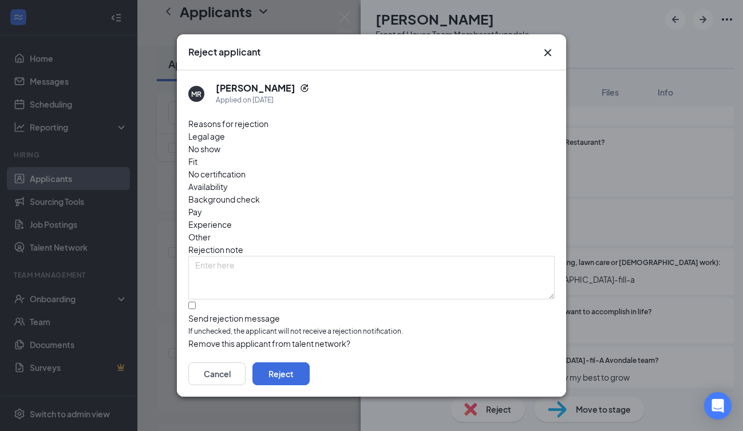
click at [198, 312] on div at bounding box center [371, 312] width 366 height 0
click at [196, 301] on input "Send rejection message If unchecked, the applicant will not receive a rejection…" at bounding box center [191, 304] width 7 height 7
checkbox input "true"
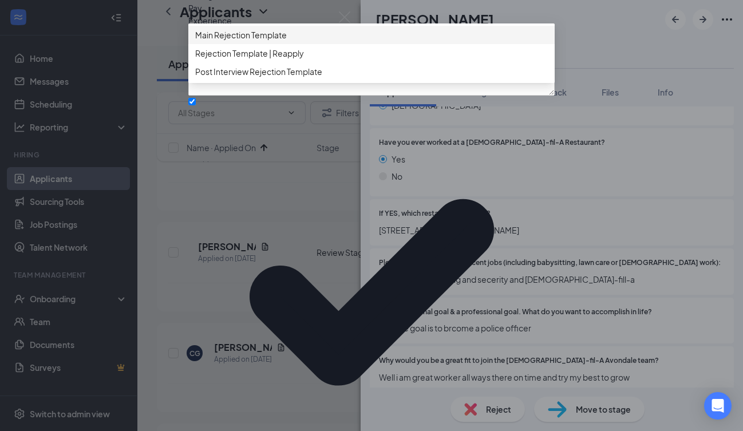
click at [275, 41] on span "Main Rejection Template" at bounding box center [241, 35] width 92 height 13
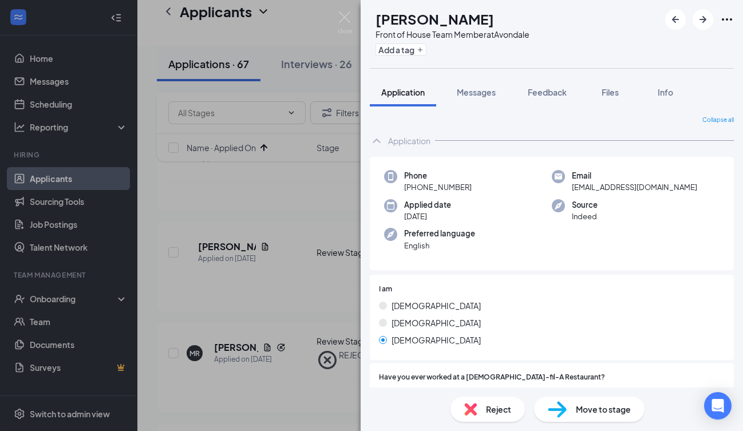
click at [495, 413] on span "Reject" at bounding box center [498, 409] width 25 height 13
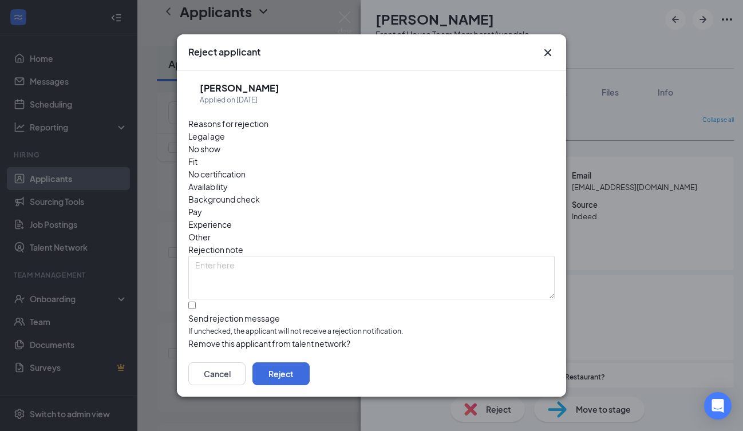
click at [193, 301] on input "Send rejection message If unchecked, the applicant will not receive a rejection…" at bounding box center [191, 304] width 7 height 7
checkbox input "true"
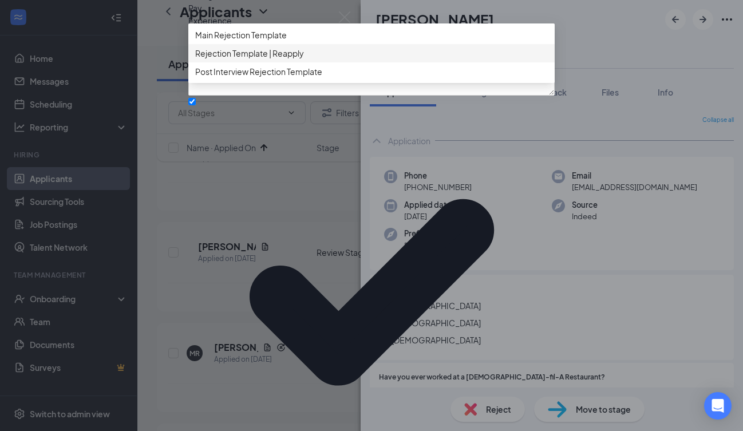
click at [275, 41] on span "Main Rejection Template" at bounding box center [241, 35] width 92 height 13
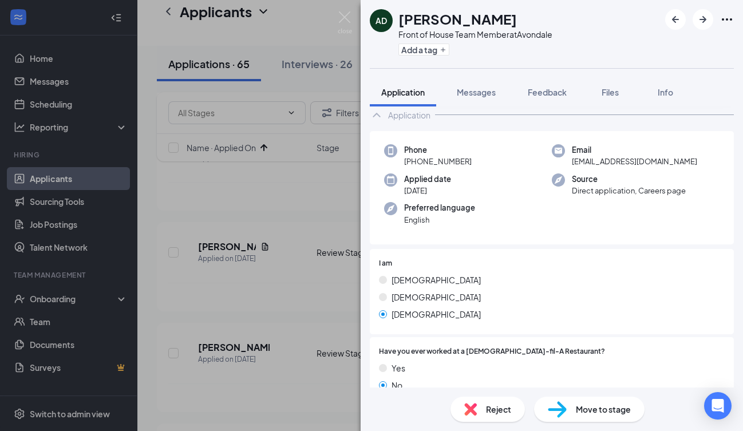
scroll to position [50, 0]
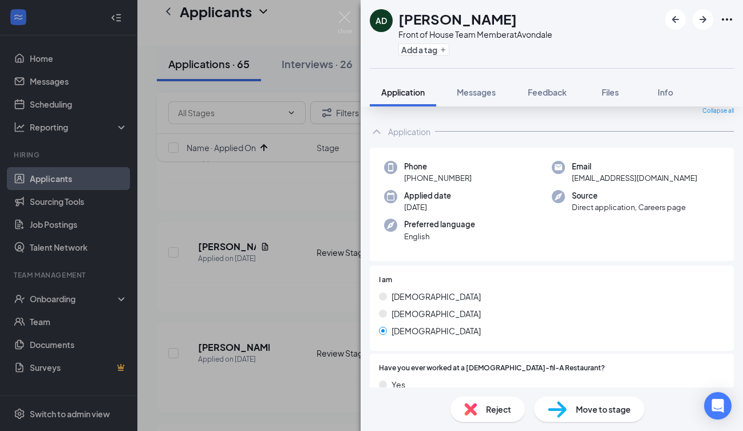
click at [475, 410] on img at bounding box center [470, 409] width 13 height 13
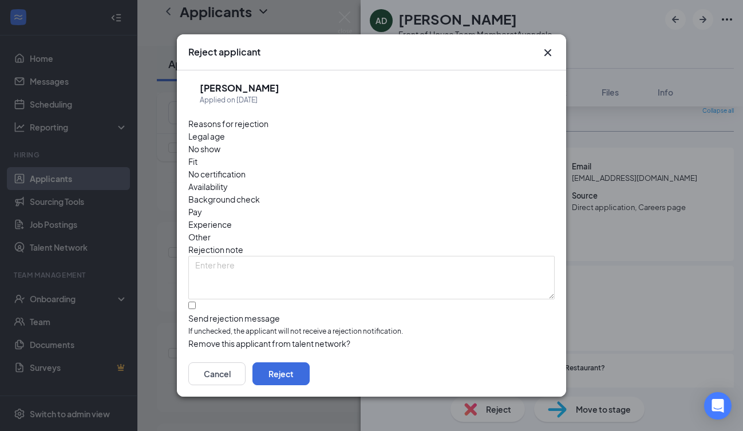
click at [196, 312] on div at bounding box center [371, 312] width 366 height 0
click at [196, 301] on input "Send rejection message If unchecked, the applicant will not receive a rejection…" at bounding box center [191, 304] width 7 height 7
checkbox input "true"
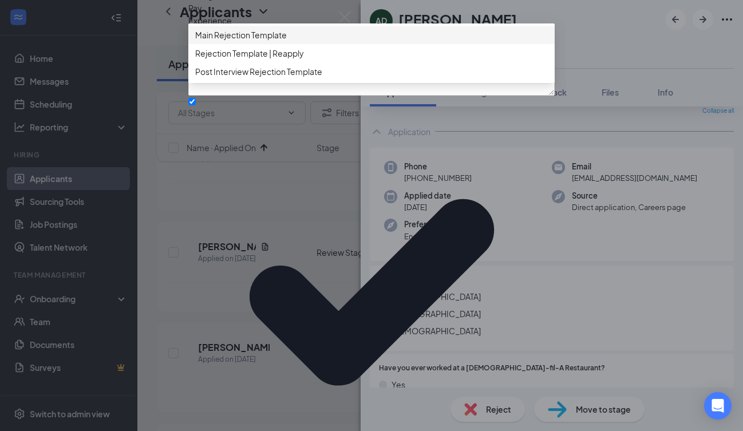
click at [252, 41] on span "Main Rejection Template" at bounding box center [241, 35] width 92 height 13
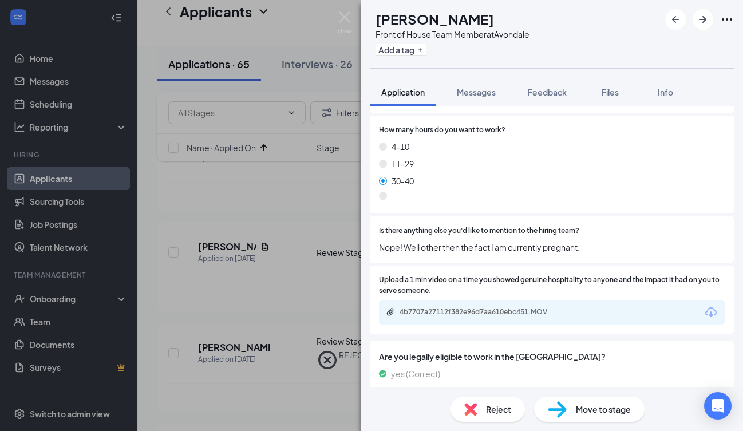
scroll to position [739, 0]
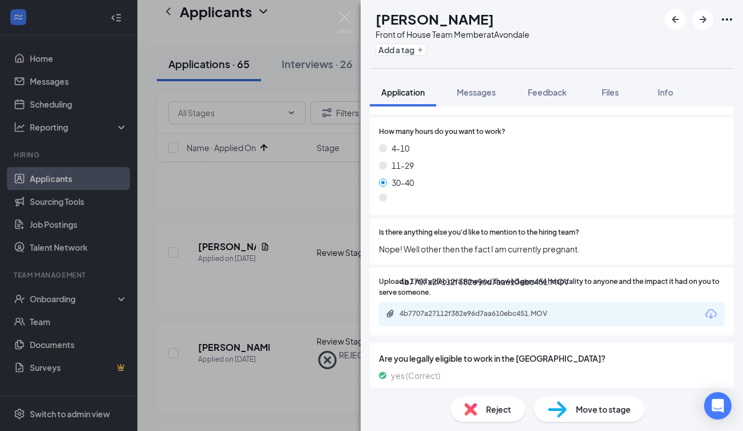
click at [505, 309] on div "4b7707a27112f382e96d7aa610ebc451.MOV" at bounding box center [479, 313] width 160 height 9
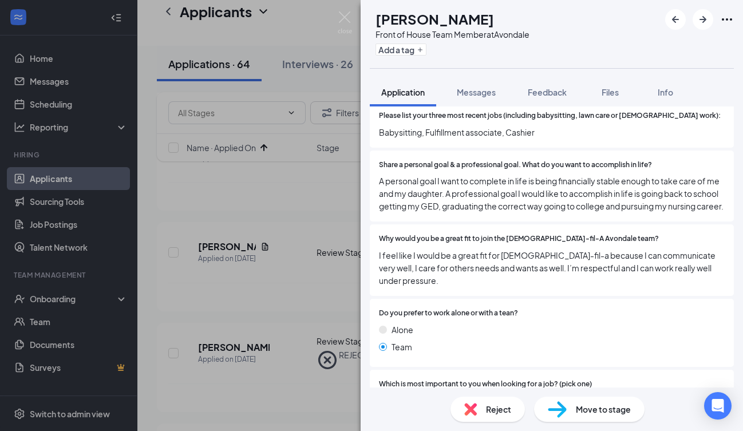
scroll to position [382, 0]
click at [468, 406] on img at bounding box center [470, 409] width 13 height 13
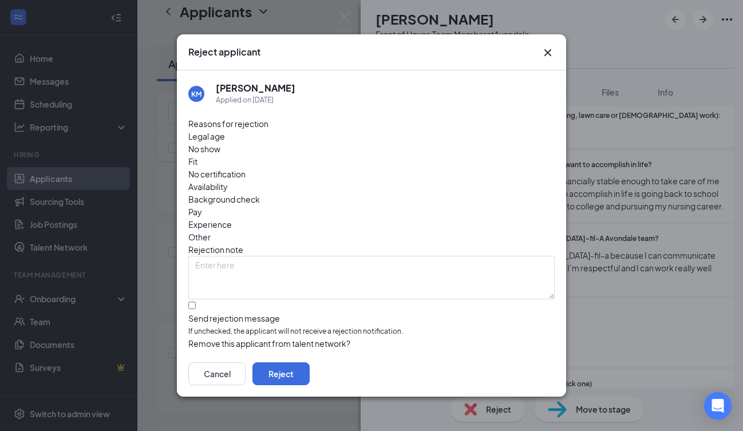
click at [193, 301] on input "Send rejection message If unchecked, the applicant will not receive a rejection…" at bounding box center [191, 304] width 7 height 7
checkbox input "true"
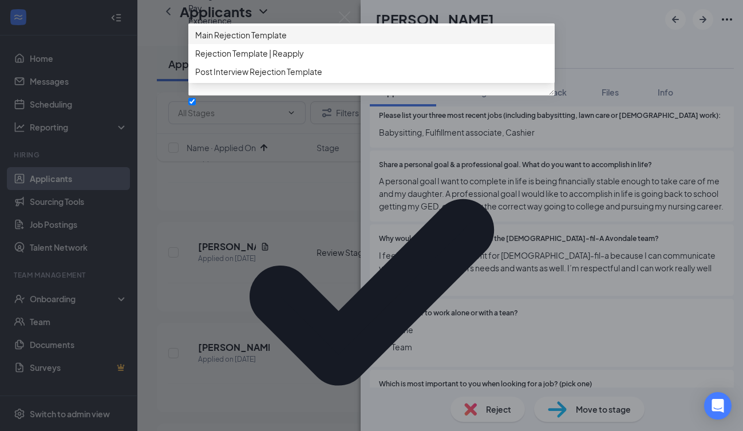
click at [243, 44] on div "Main Rejection Template" at bounding box center [371, 35] width 366 height 18
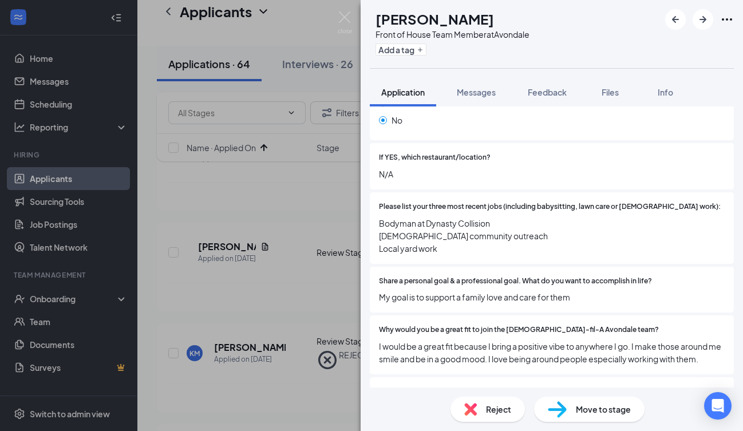
scroll to position [295, 0]
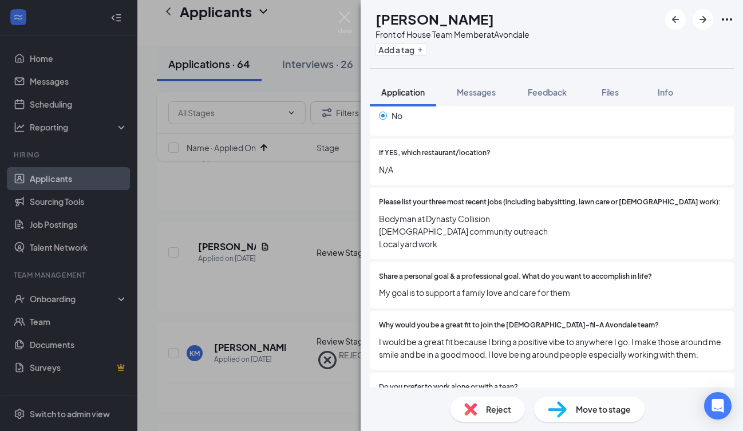
click at [487, 414] on span "Reject" at bounding box center [498, 409] width 25 height 13
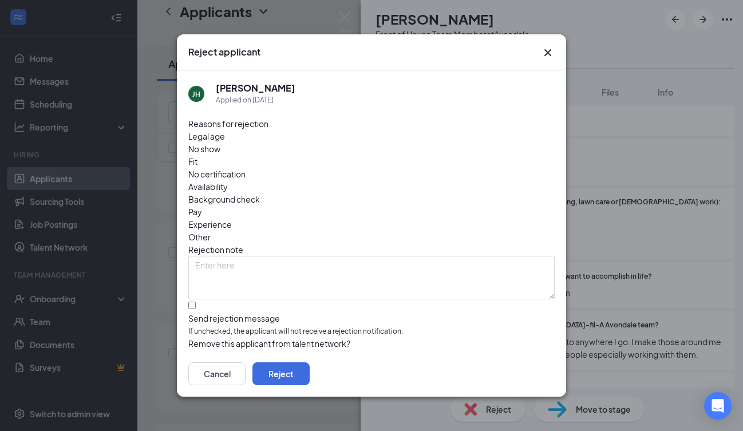
click at [185, 275] on div "[PERSON_NAME] Applied on [DATE] Reasons for rejection Legal age No show Fit No …" at bounding box center [371, 210] width 389 height 280
click at [194, 301] on input "Send rejection message If unchecked, the applicant will not receive a rejection…" at bounding box center [191, 304] width 7 height 7
checkbox input "true"
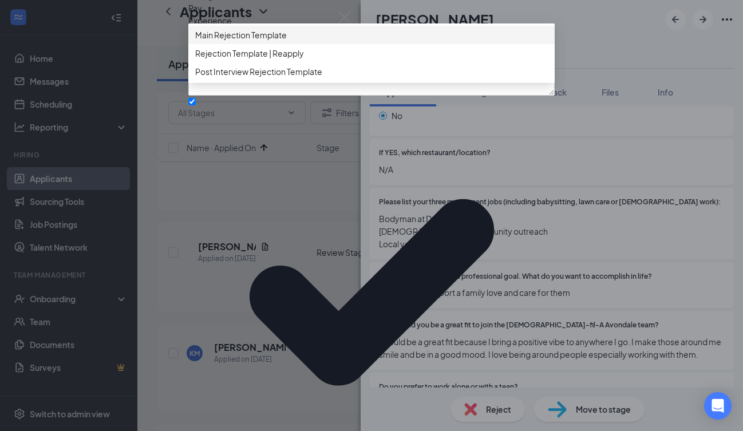
click at [272, 41] on span "Main Rejection Template" at bounding box center [241, 35] width 92 height 13
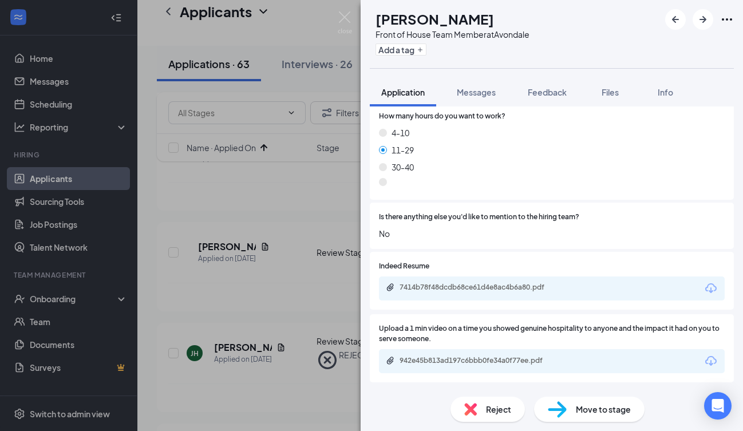
scroll to position [745, 0]
click at [498, 356] on div "942e45b813ad197c6bbb0fe34a0f77ee.pdf" at bounding box center [479, 360] width 160 height 9
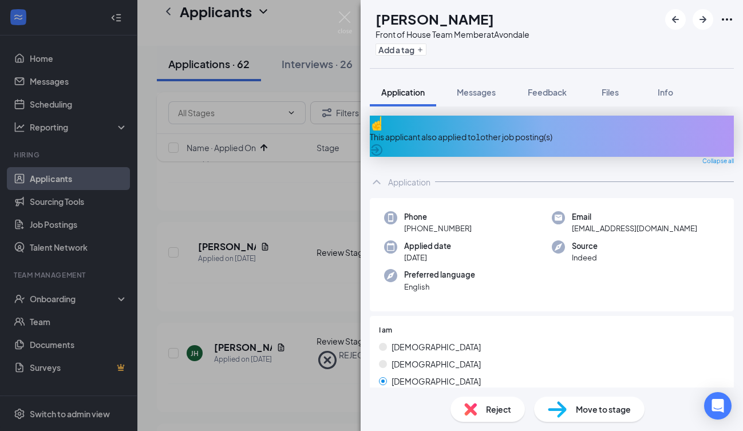
scroll to position [0, 0]
click at [480, 404] on div "Reject" at bounding box center [487, 408] width 74 height 25
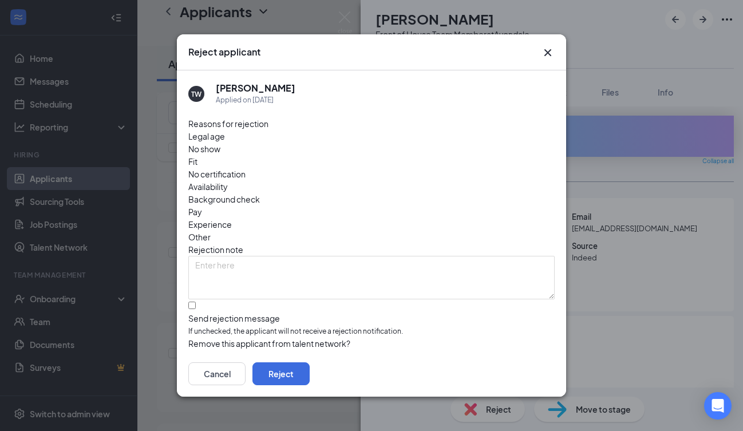
click at [195, 301] on input "Send rejection message If unchecked, the applicant will not receive a rejection…" at bounding box center [191, 304] width 7 height 7
checkbox input "true"
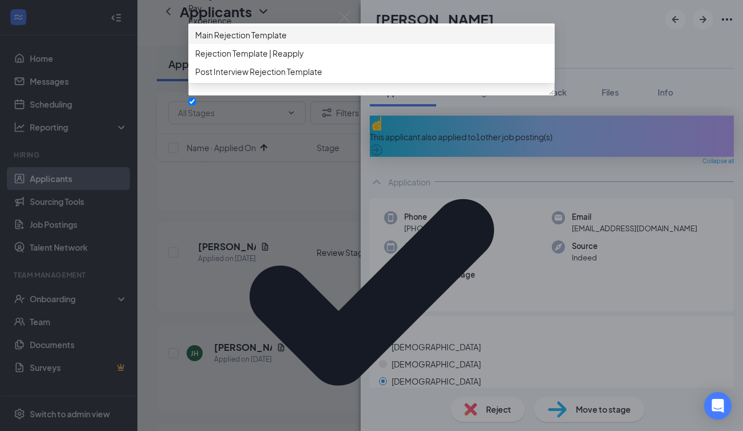
click at [267, 41] on span "Main Rejection Template" at bounding box center [241, 35] width 92 height 13
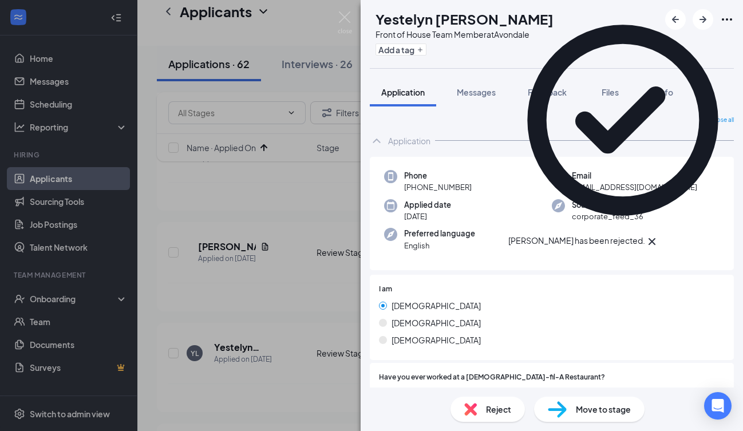
click at [523, 264] on div "Phone [PHONE_NUMBER] Email [EMAIL_ADDRESS][DOMAIN_NAME] Applied date [DATE] Sou…" at bounding box center [552, 214] width 364 height 114
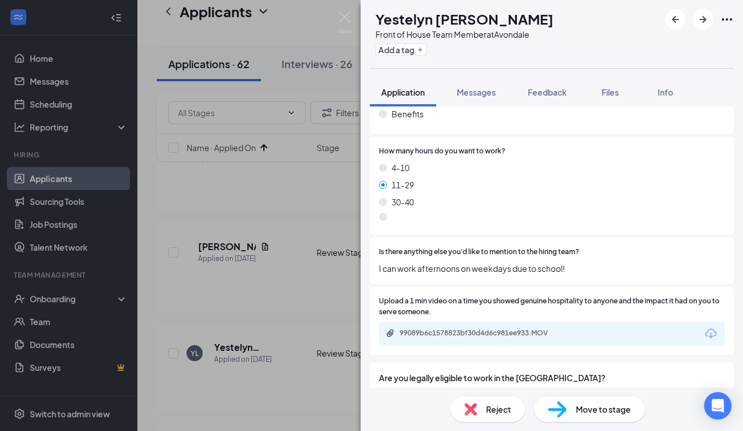
scroll to position [694, 0]
click at [494, 332] on div "99089b6c1578823bf30d4d6c981ee933.MOV" at bounding box center [478, 334] width 185 height 11
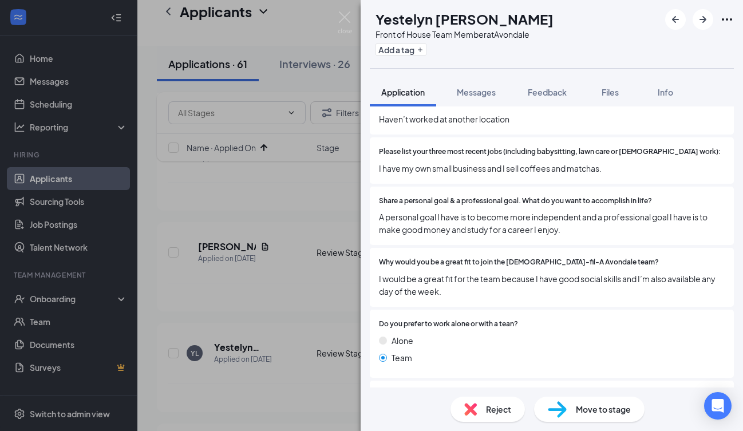
scroll to position [350, 0]
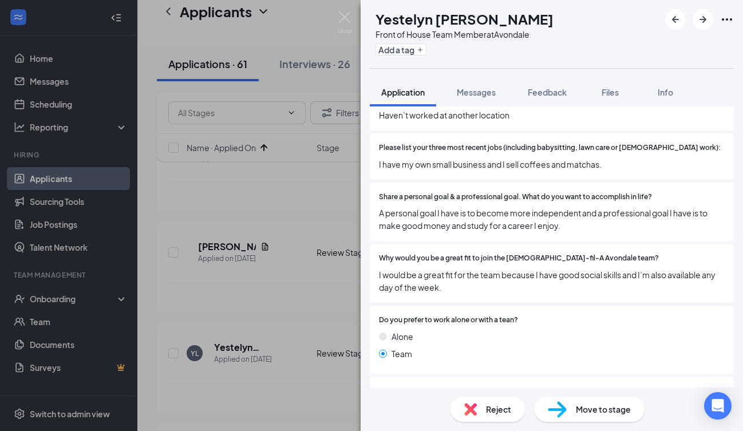
click at [486, 407] on span "Reject" at bounding box center [498, 409] width 25 height 13
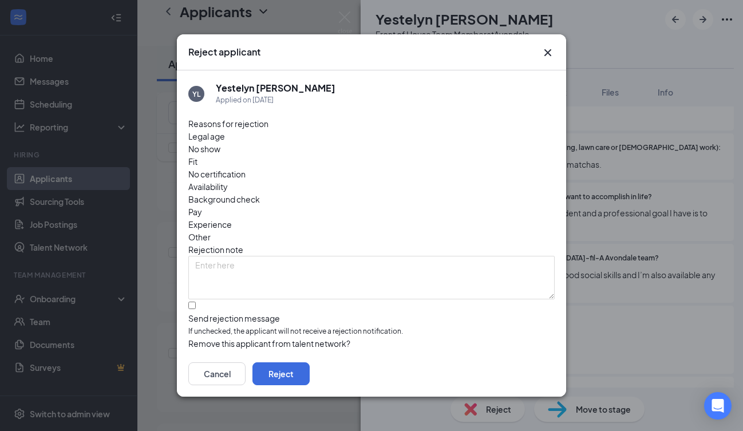
click at [193, 301] on input "Send rejection message If unchecked, the applicant will not receive a rejection…" at bounding box center [191, 304] width 7 height 7
checkbox input "true"
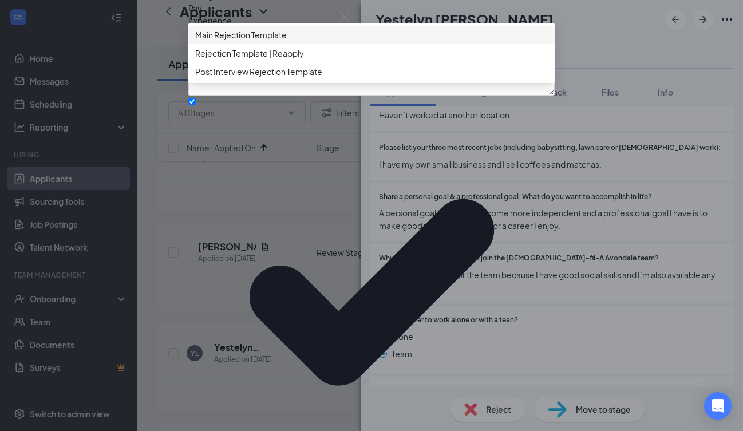
click at [245, 41] on span "Main Rejection Template" at bounding box center [241, 35] width 92 height 13
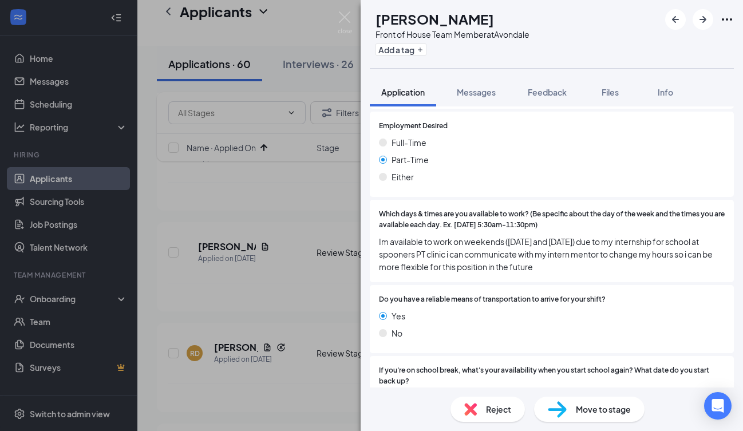
scroll to position [1305, 0]
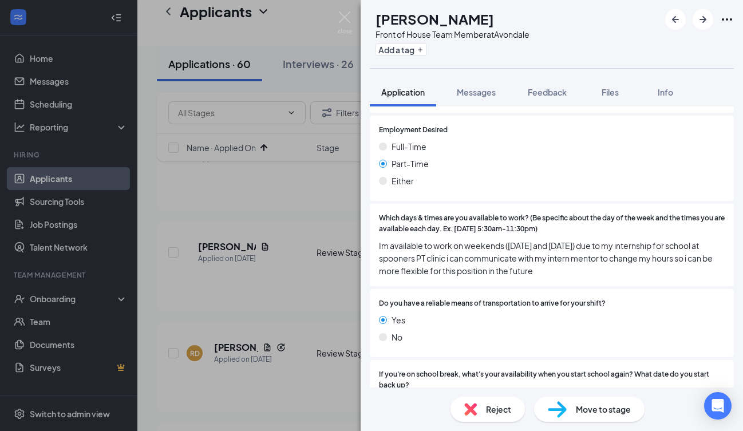
click at [481, 407] on div "Reject" at bounding box center [487, 408] width 74 height 25
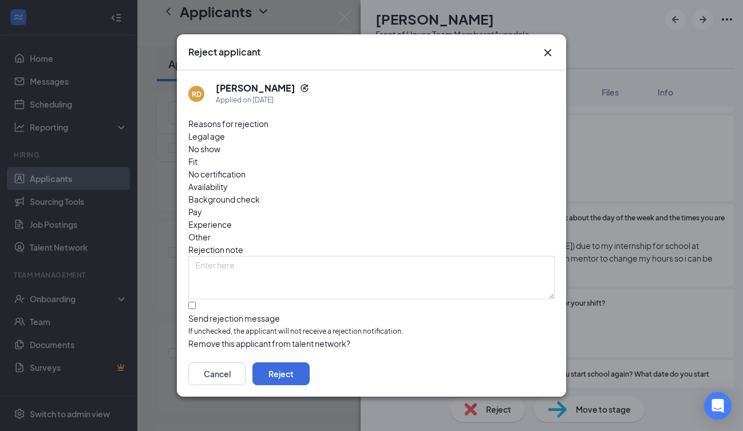
click at [196, 312] on div at bounding box center [371, 312] width 366 height 0
click at [196, 301] on input "Send rejection message If unchecked, the applicant will not receive a rejection…" at bounding box center [191, 304] width 7 height 7
checkbox input "true"
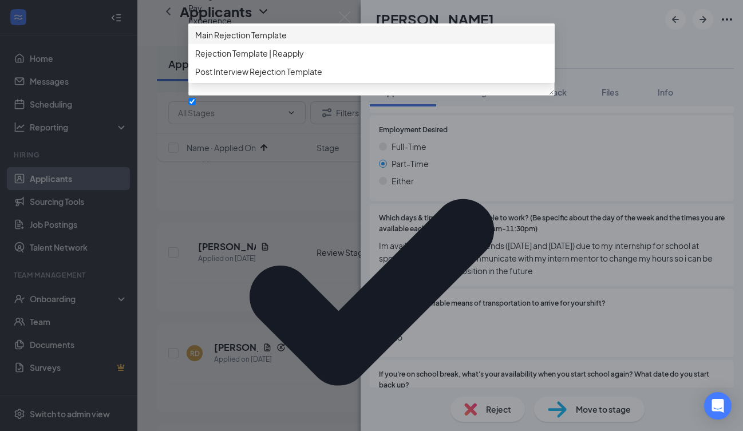
click at [268, 41] on span "Main Rejection Template" at bounding box center [241, 35] width 92 height 13
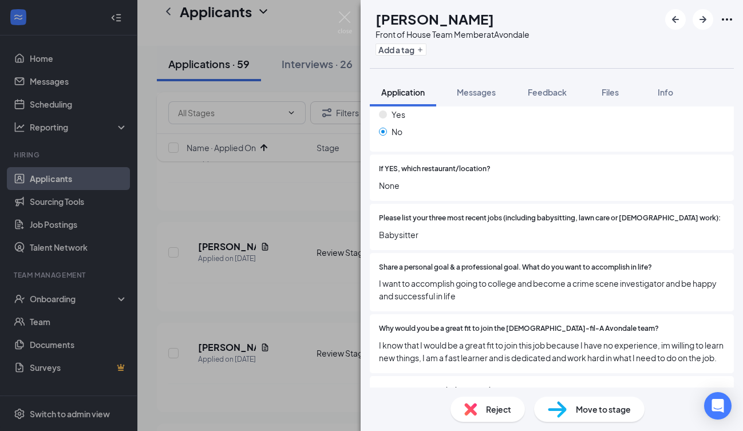
scroll to position [279, 0]
click at [493, 413] on span "Reject" at bounding box center [498, 409] width 25 height 13
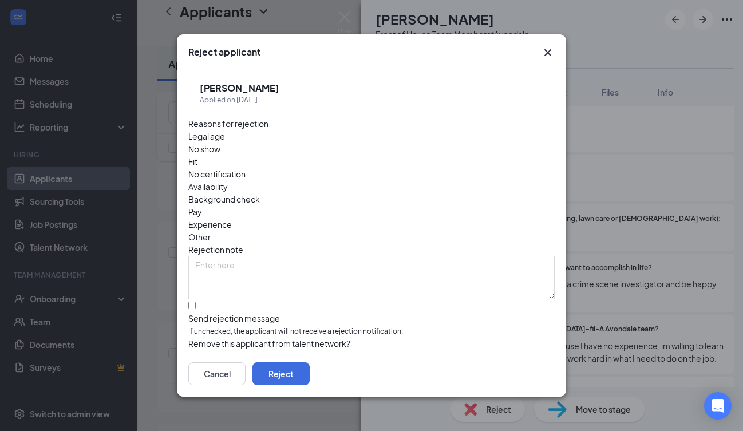
click at [193, 301] on input "Send rejection message If unchecked, the applicant will not receive a rejection…" at bounding box center [191, 304] width 7 height 7
checkbox input "true"
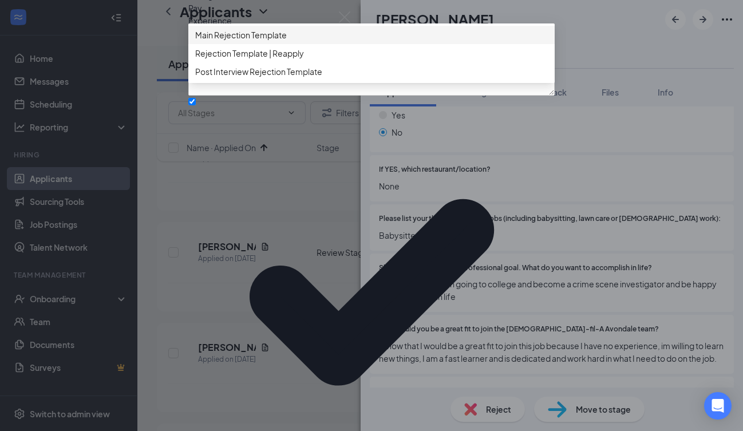
click at [236, 41] on span "Main Rejection Template" at bounding box center [241, 35] width 92 height 13
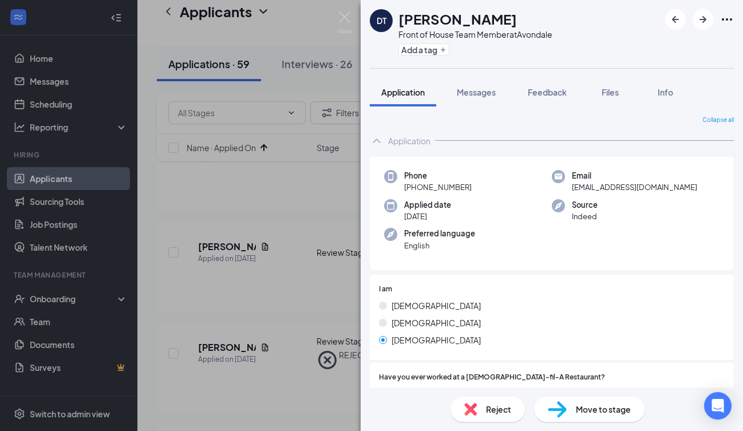
click at [491, 410] on span "Reject" at bounding box center [498, 409] width 25 height 13
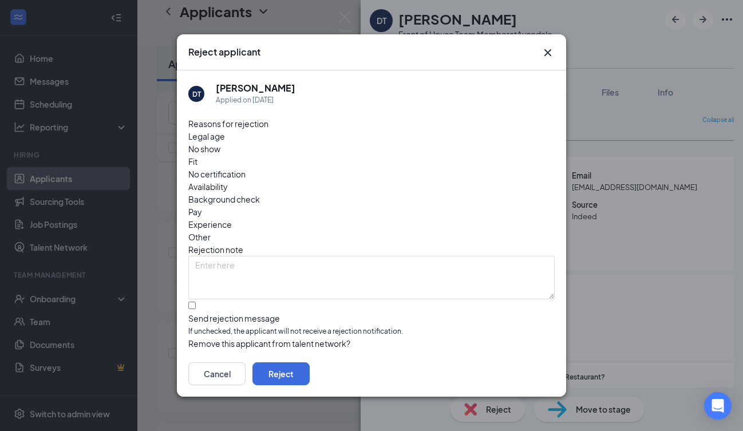
click at [197, 312] on div at bounding box center [371, 312] width 366 height 0
click at [196, 301] on input "Send rejection message If unchecked, the applicant will not receive a rejection…" at bounding box center [191, 304] width 7 height 7
checkbox input "true"
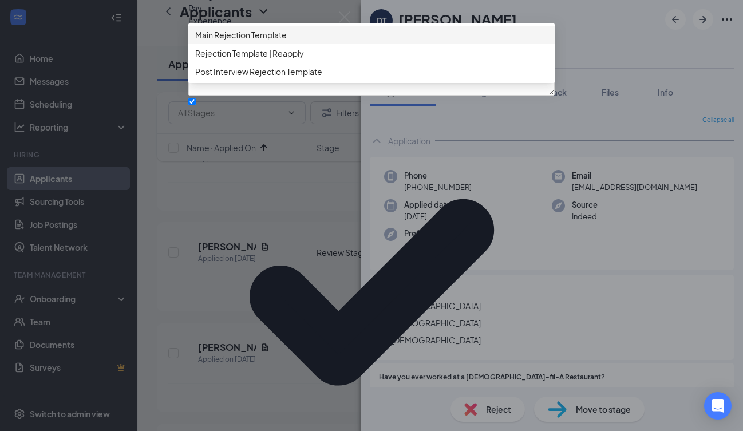
click at [265, 41] on span "Main Rejection Template" at bounding box center [241, 35] width 92 height 13
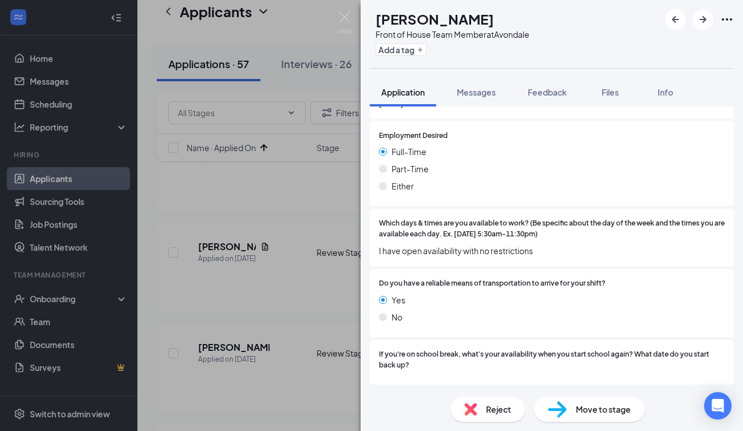
scroll to position [1161, 0]
click at [589, 407] on span "Move to stage" at bounding box center [603, 409] width 55 height 13
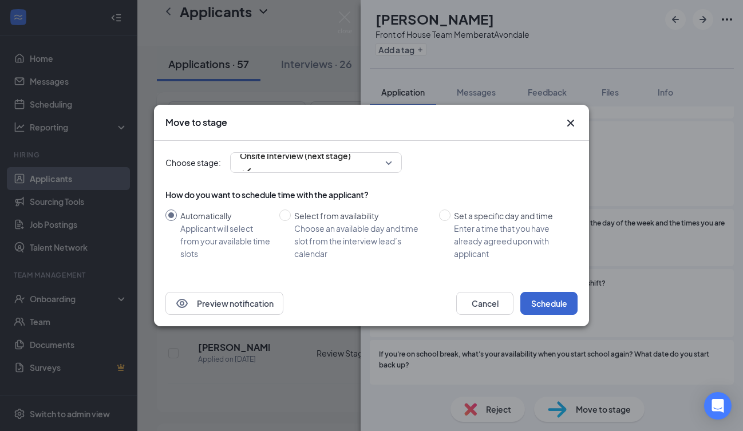
click at [550, 304] on button "Schedule" at bounding box center [548, 303] width 57 height 23
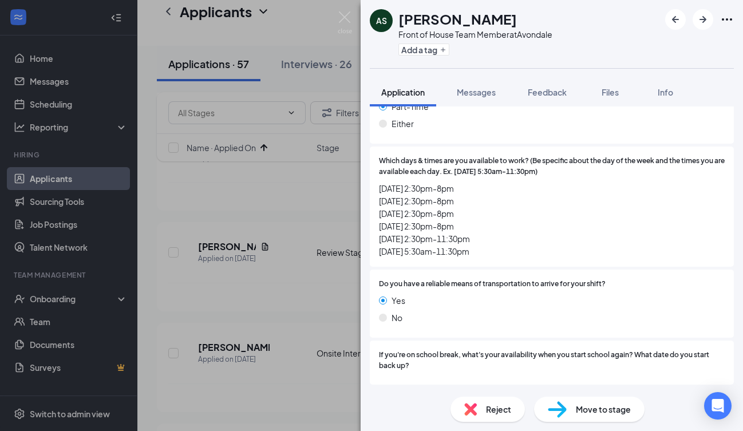
scroll to position [1285, 0]
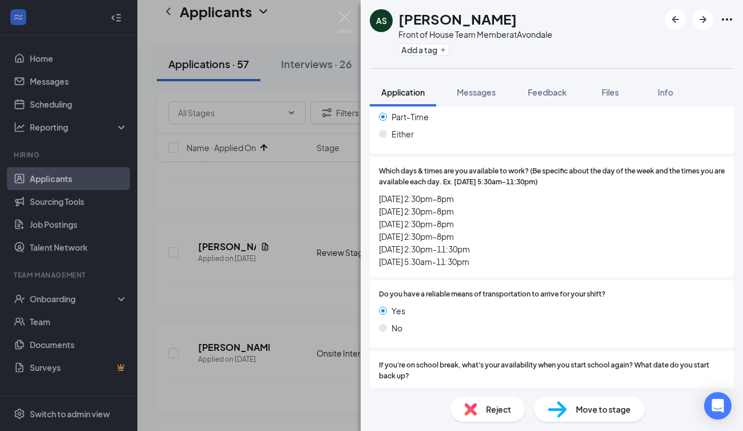
click at [501, 404] on span "Reject" at bounding box center [498, 409] width 25 height 13
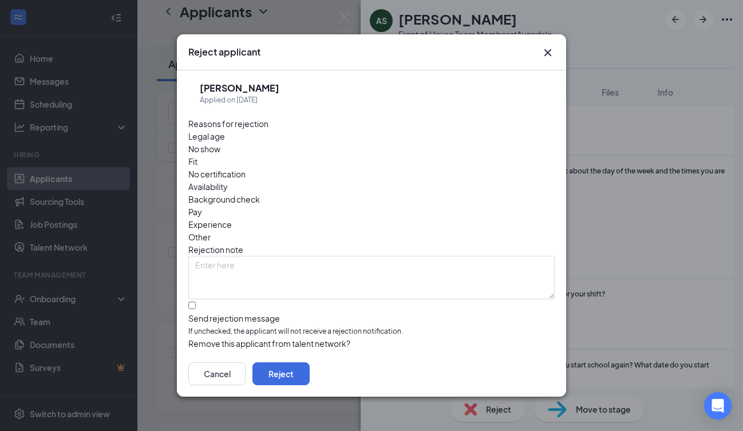
click at [190, 301] on input "Send rejection message If unchecked, the applicant will not receive a rejection…" at bounding box center [191, 304] width 7 height 7
checkbox input "true"
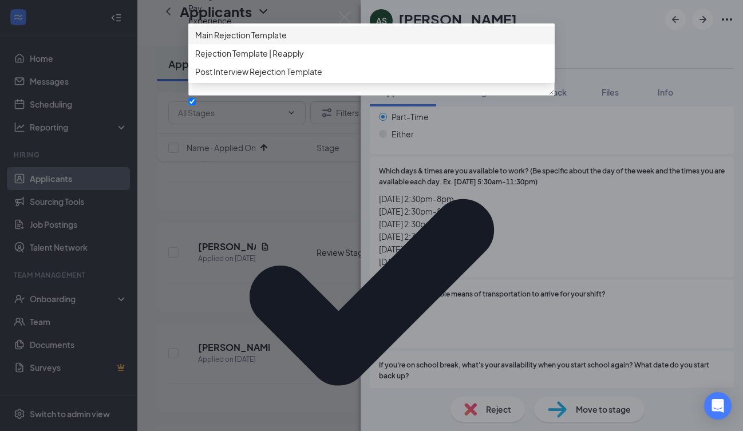
click at [252, 44] on div "Main Rejection Template" at bounding box center [371, 35] width 366 height 18
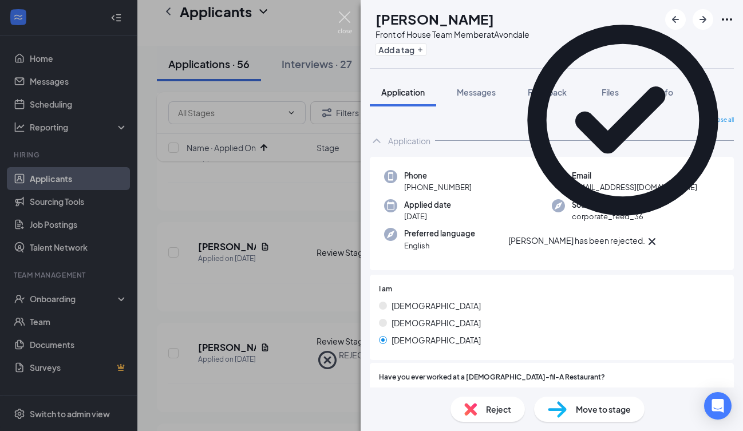
click at [338, 16] on img at bounding box center [345, 22] width 14 height 22
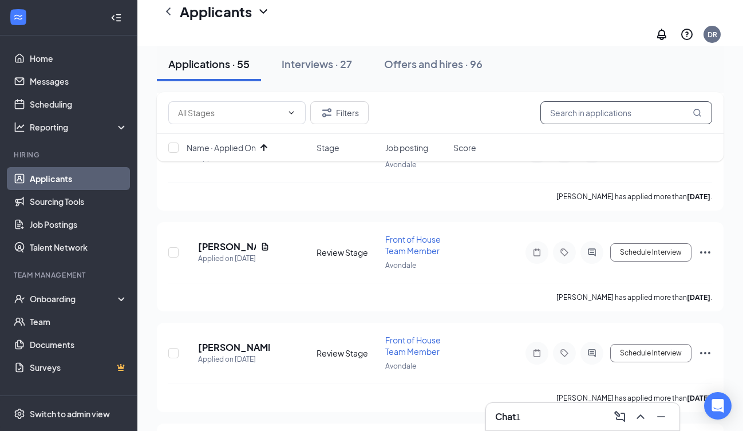
click at [564, 115] on input "text" at bounding box center [626, 112] width 172 height 23
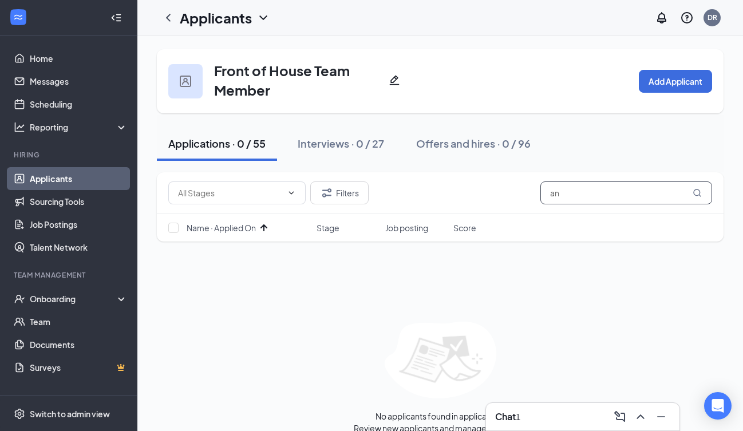
type input "a"
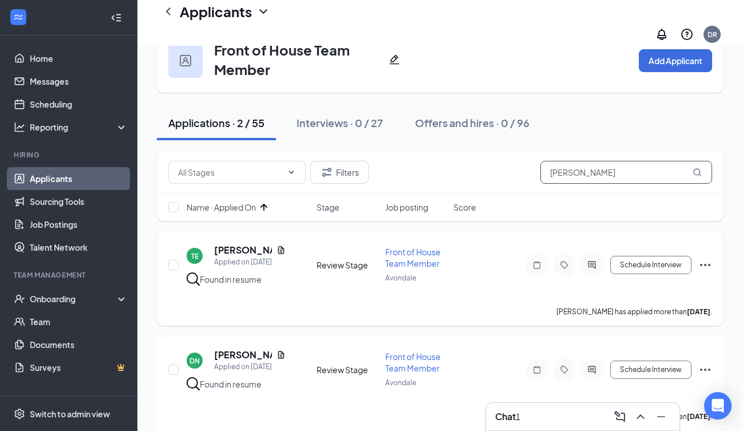
scroll to position [30, 0]
type input "r"
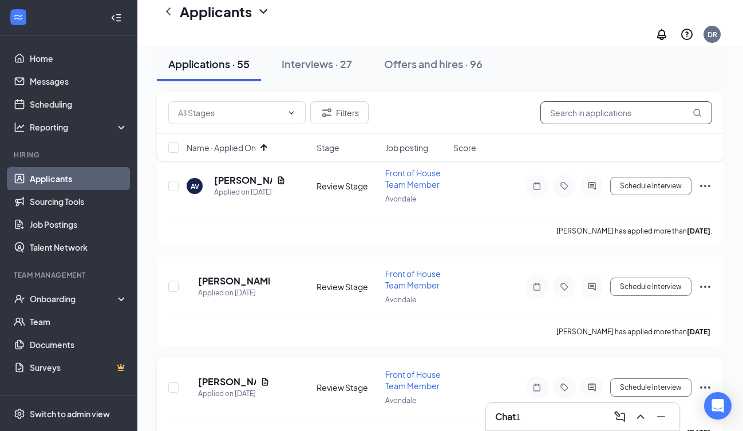
scroll to position [212, 0]
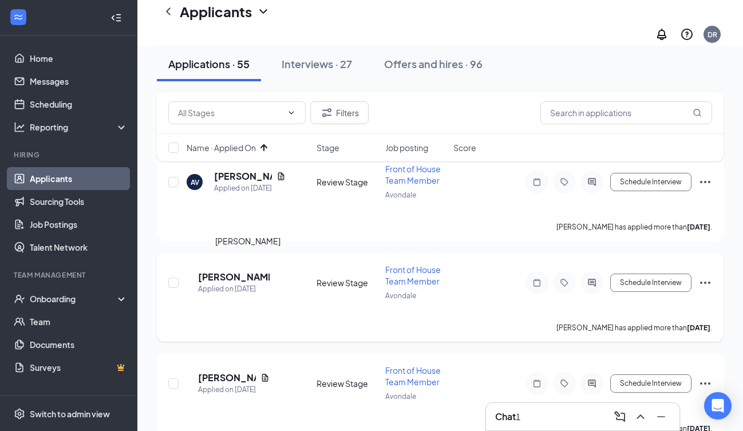
click at [245, 271] on h5 "[PERSON_NAME]" at bounding box center [234, 277] width 72 height 13
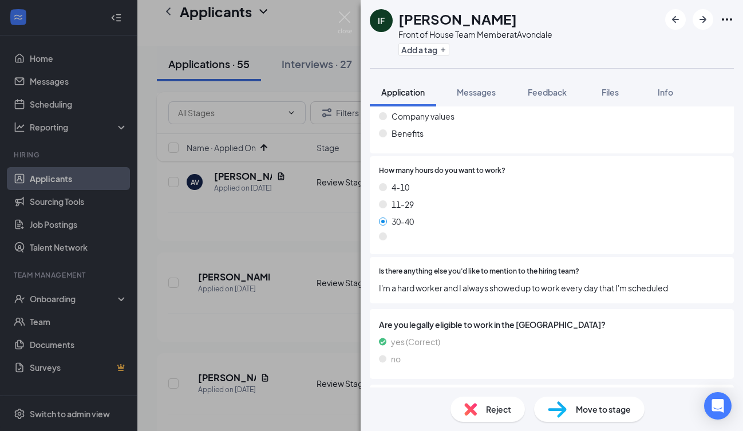
scroll to position [740, 0]
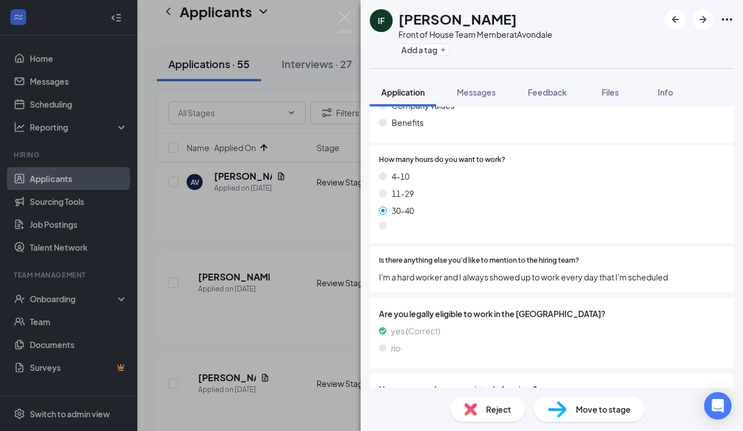
click at [491, 412] on span "Reject" at bounding box center [498, 409] width 25 height 13
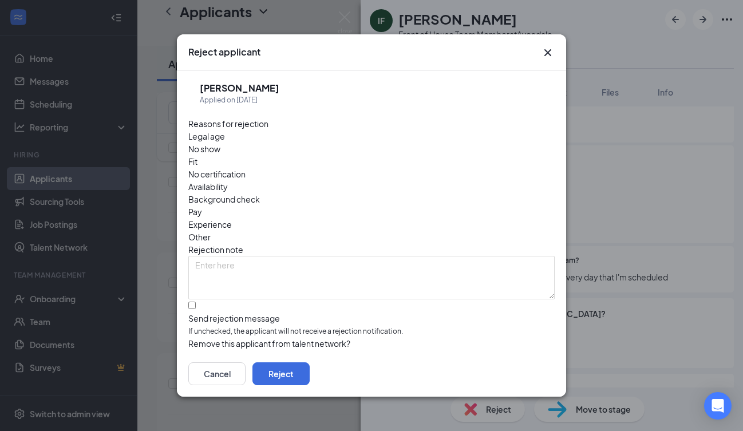
click at [196, 312] on div at bounding box center [371, 312] width 366 height 0
click at [196, 301] on input "Send rejection message If unchecked, the applicant will not receive a rejection…" at bounding box center [191, 304] width 7 height 7
checkbox input "true"
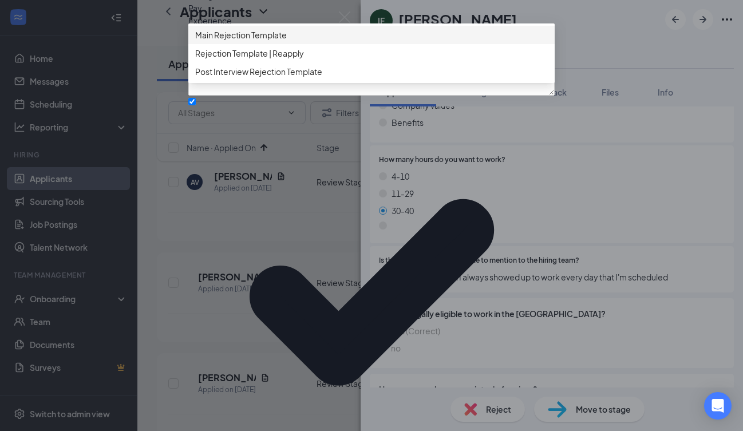
click at [272, 41] on span "Main Rejection Template" at bounding box center [241, 35] width 92 height 13
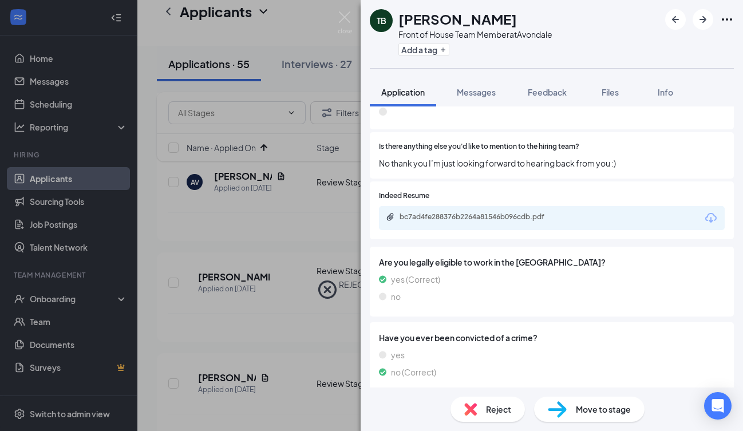
scroll to position [836, 0]
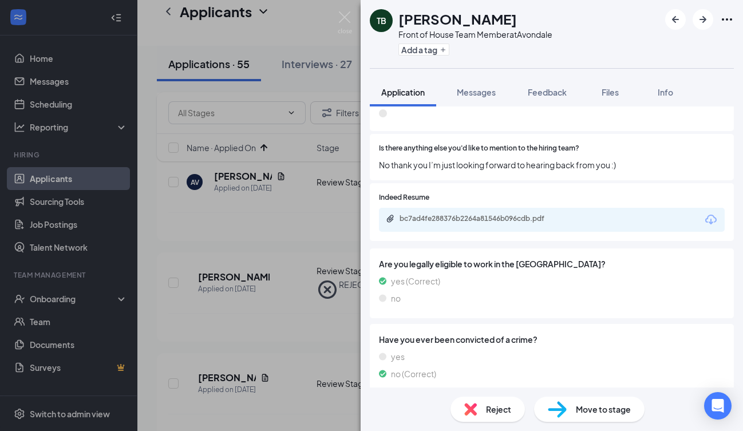
click at [527, 208] on div "bc7ad4fe288376b2264a81546b096cdb.pdf" at bounding box center [552, 220] width 346 height 24
click at [518, 214] on div "bc7ad4fe288376b2264a81546b096cdb.pdf" at bounding box center [479, 218] width 160 height 9
click at [582, 414] on span "Move to stage" at bounding box center [603, 409] width 55 height 13
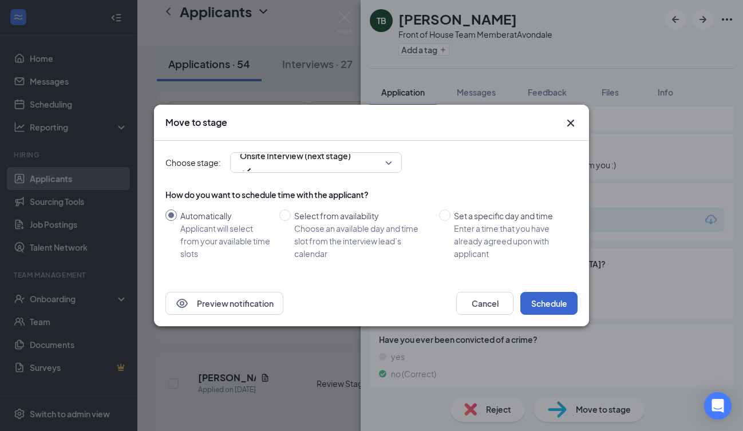
click at [542, 306] on button "Schedule" at bounding box center [548, 303] width 57 height 23
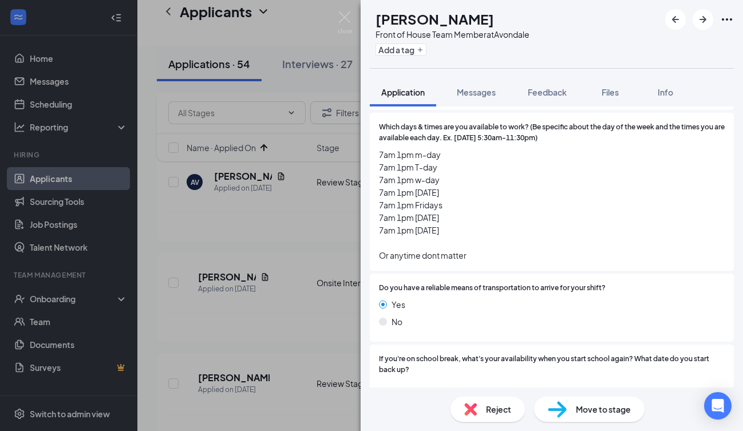
scroll to position [1287, 0]
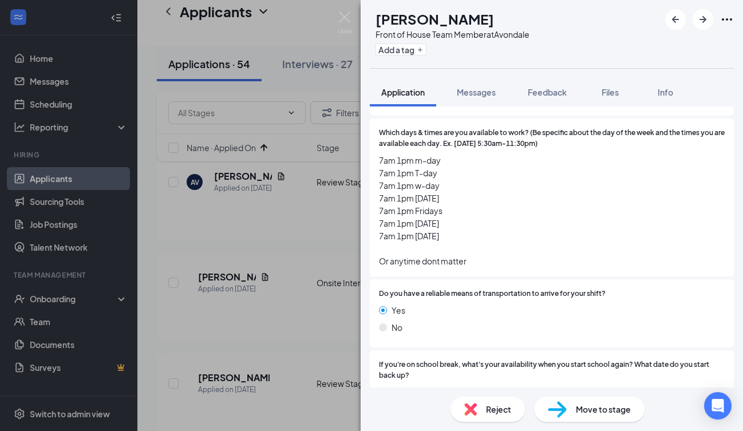
click at [602, 412] on span "Move to stage" at bounding box center [603, 409] width 55 height 13
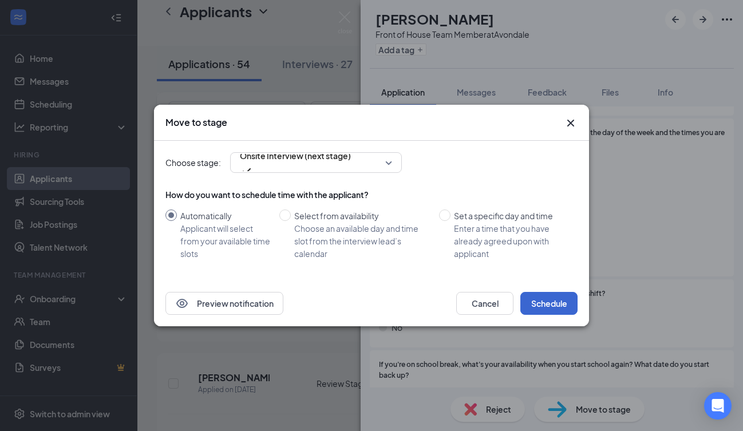
click at [548, 307] on button "Schedule" at bounding box center [548, 303] width 57 height 23
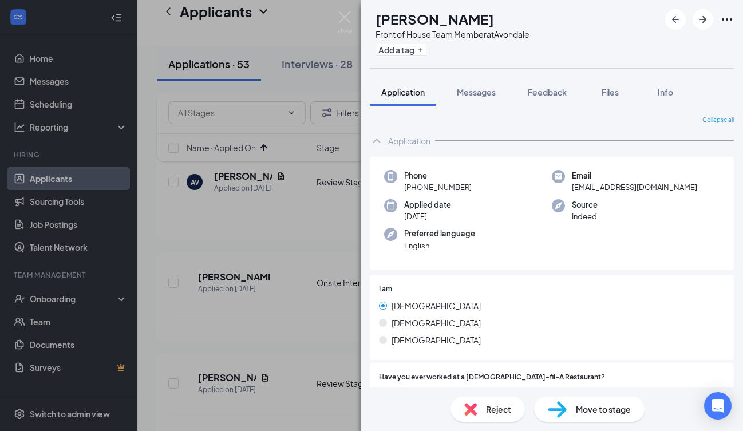
click at [494, 404] on span "Reject" at bounding box center [498, 409] width 25 height 13
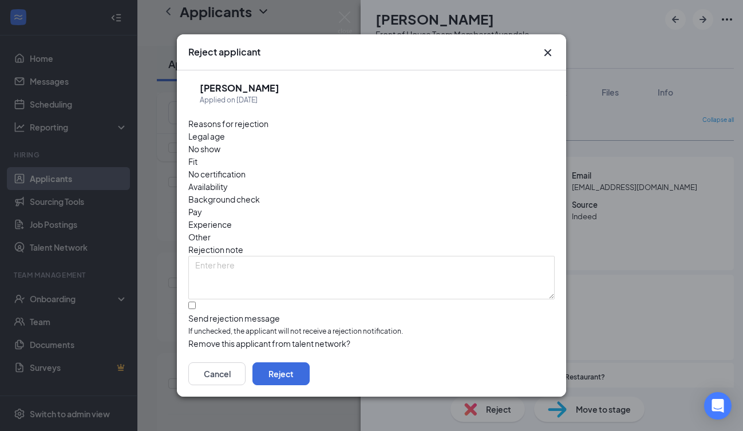
click at [193, 312] on div at bounding box center [371, 312] width 366 height 0
click at [193, 301] on input "Send rejection message If unchecked, the applicant will not receive a rejection…" at bounding box center [191, 304] width 7 height 7
checkbox input "true"
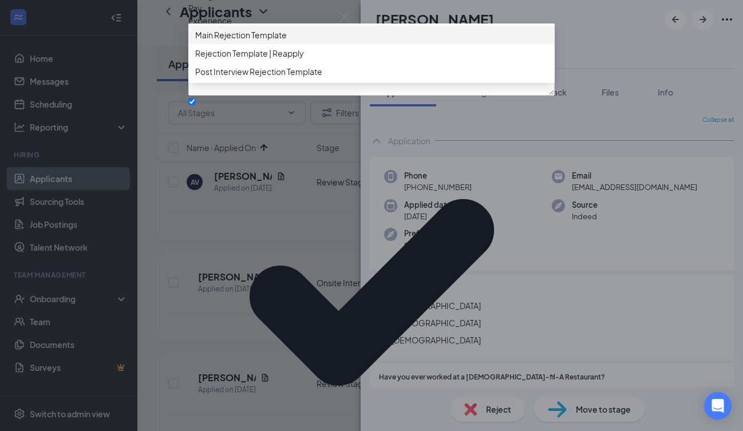
click at [255, 44] on div "Main Rejection Template" at bounding box center [371, 35] width 366 height 18
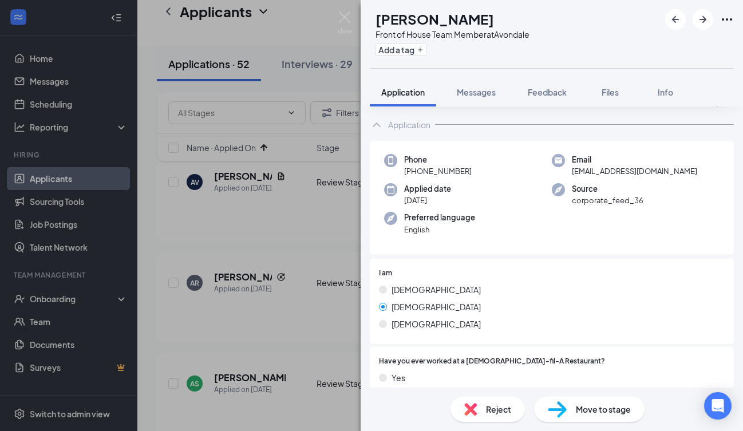
scroll to position [24, 0]
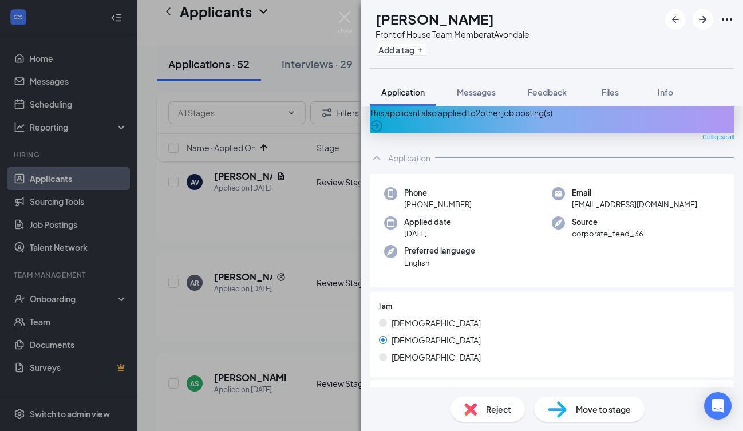
click at [483, 408] on div "Reject" at bounding box center [487, 408] width 74 height 25
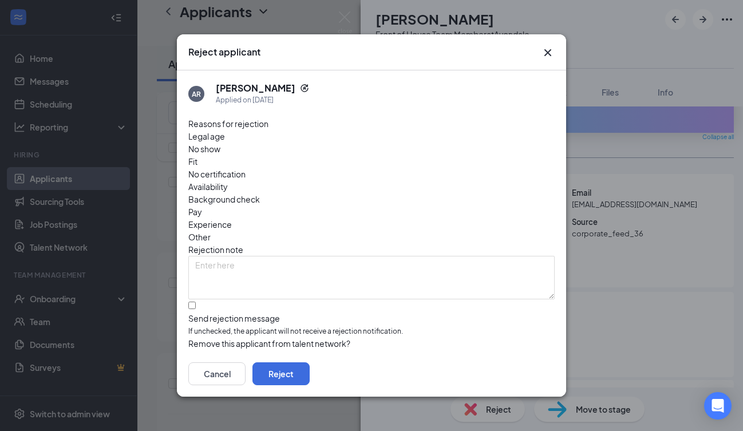
click at [193, 301] on input "Send rejection message If unchecked, the applicant will not receive a rejection…" at bounding box center [191, 304] width 7 height 7
checkbox input "true"
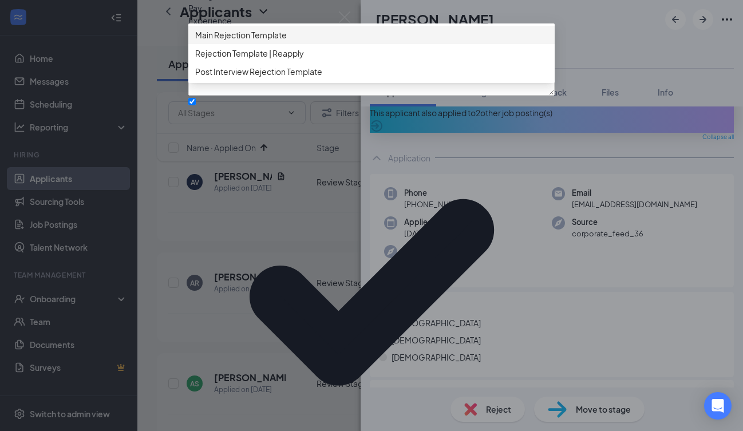
click at [272, 41] on span "Main Rejection Template" at bounding box center [241, 35] width 92 height 13
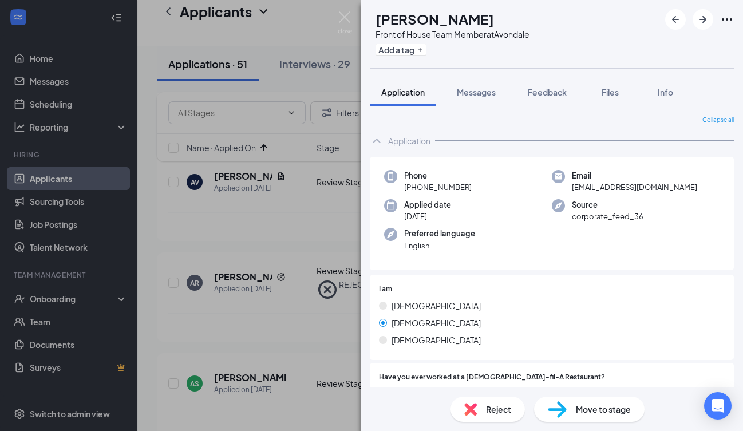
click at [491, 412] on span "Reject" at bounding box center [498, 409] width 25 height 13
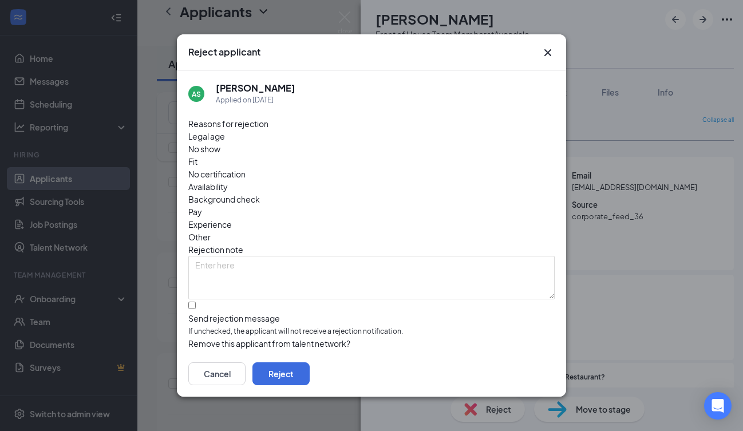
click at [192, 312] on div at bounding box center [371, 312] width 366 height 0
click at [192, 301] on input "Send rejection message If unchecked, the applicant will not receive a rejection…" at bounding box center [191, 304] width 7 height 7
checkbox input "true"
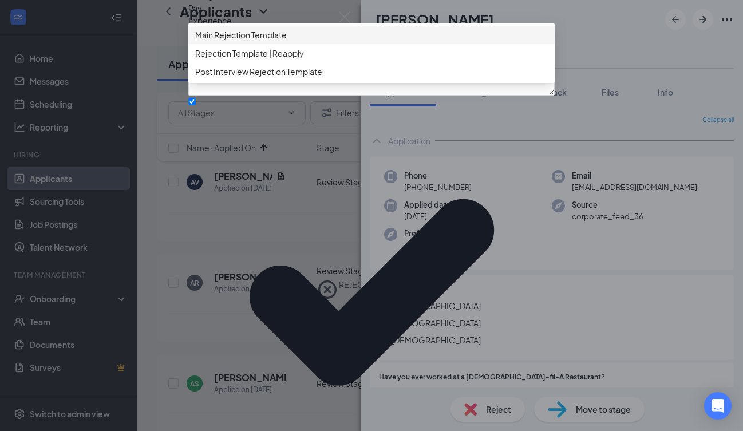
click at [273, 41] on span "Main Rejection Template" at bounding box center [241, 35] width 92 height 13
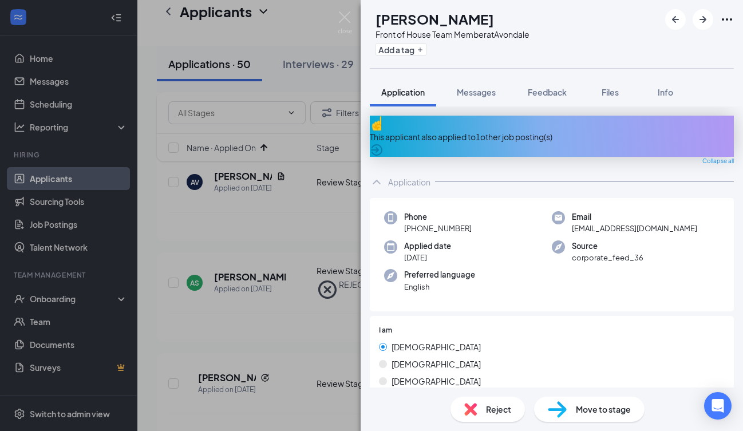
click at [491, 405] on span "Reject" at bounding box center [498, 409] width 25 height 13
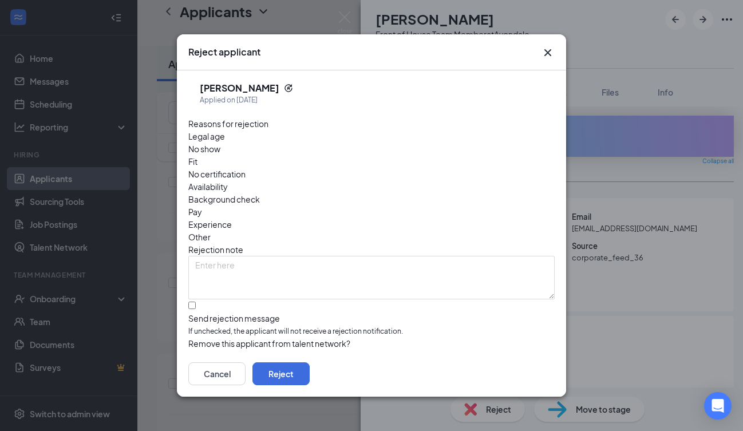
click at [195, 312] on div at bounding box center [371, 312] width 366 height 0
click at [195, 301] on input "Send rejection message If unchecked, the applicant will not receive a rejection…" at bounding box center [191, 304] width 7 height 7
checkbox input "true"
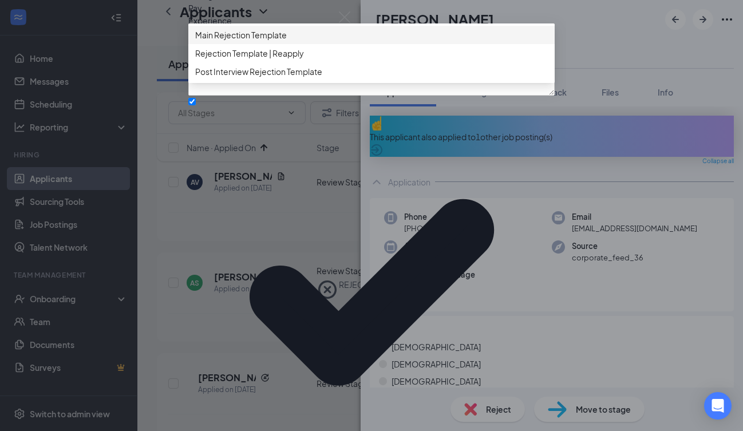
click at [263, 44] on div "Main Rejection Template" at bounding box center [371, 35] width 366 height 18
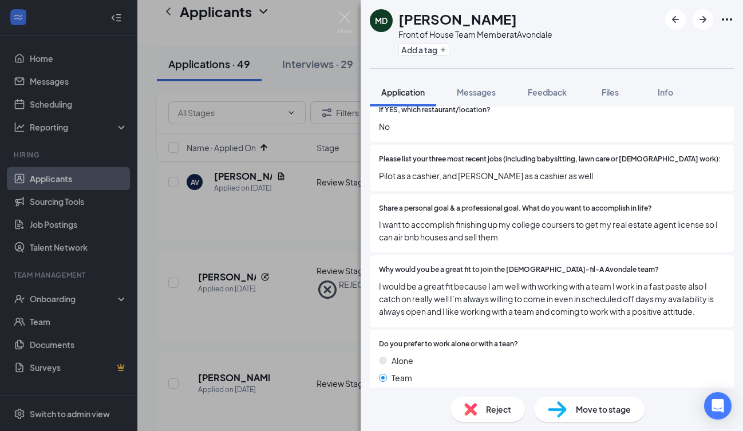
scroll to position [340, 0]
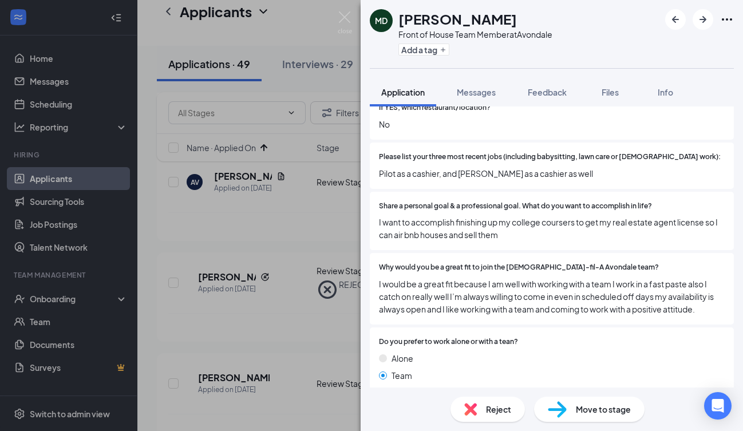
click at [489, 414] on span "Reject" at bounding box center [498, 409] width 25 height 13
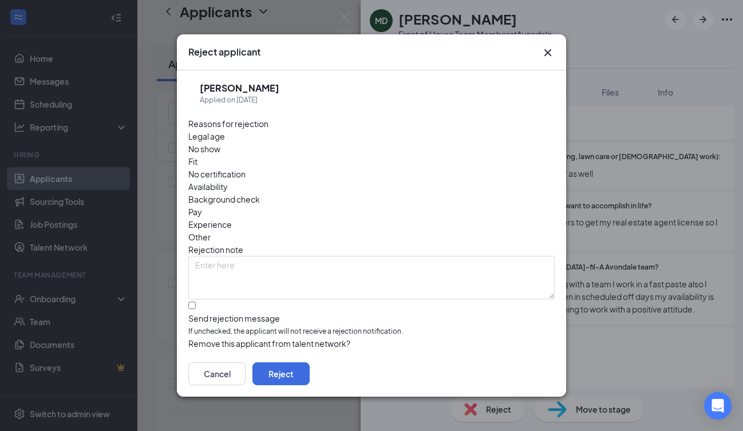
click at [192, 301] on input "Send rejection message If unchecked, the applicant will not receive a rejection…" at bounding box center [191, 304] width 7 height 7
checkbox input "true"
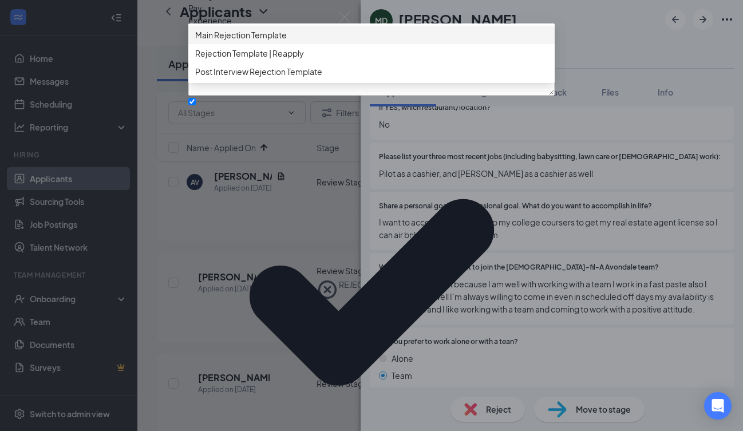
click at [277, 41] on span "Main Rejection Template" at bounding box center [241, 35] width 92 height 13
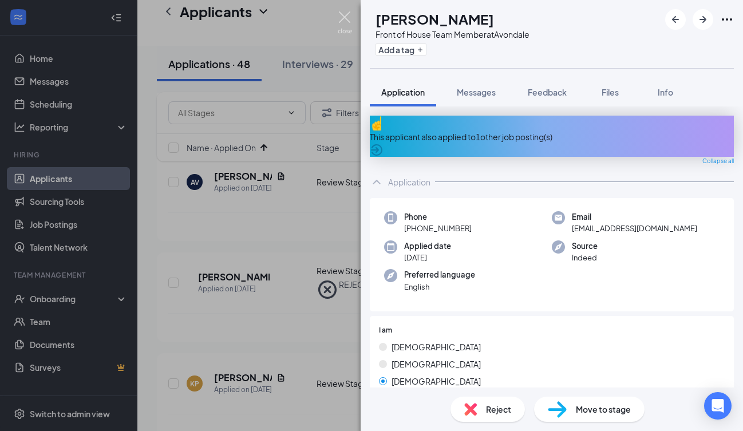
click at [344, 15] on img at bounding box center [345, 22] width 14 height 22
